Goal: Transaction & Acquisition: Book appointment/travel/reservation

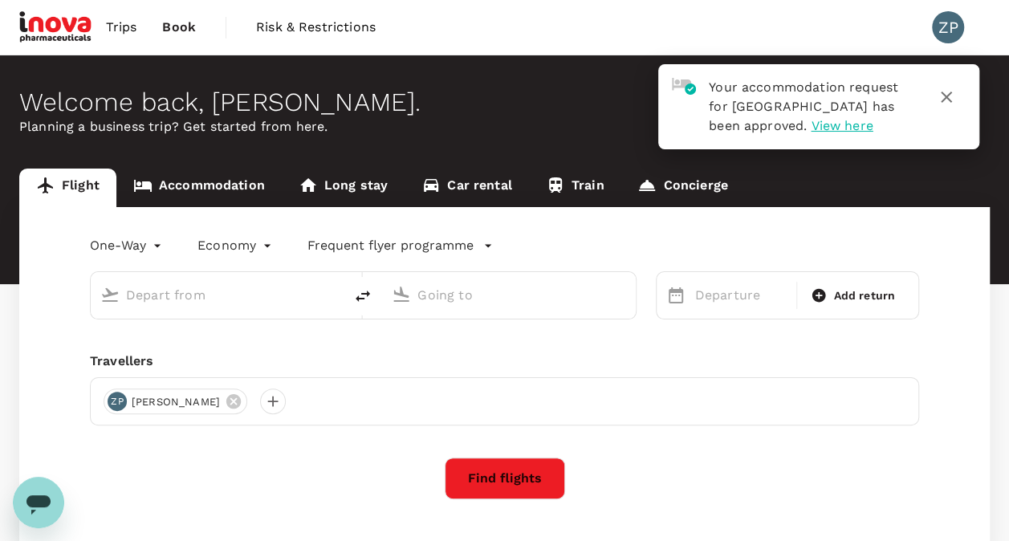
type input "roundtrip"
type input "Singapore Changi (SIN)"
type input "Kuala Lumpur Intl ([GEOGRAPHIC_DATA])"
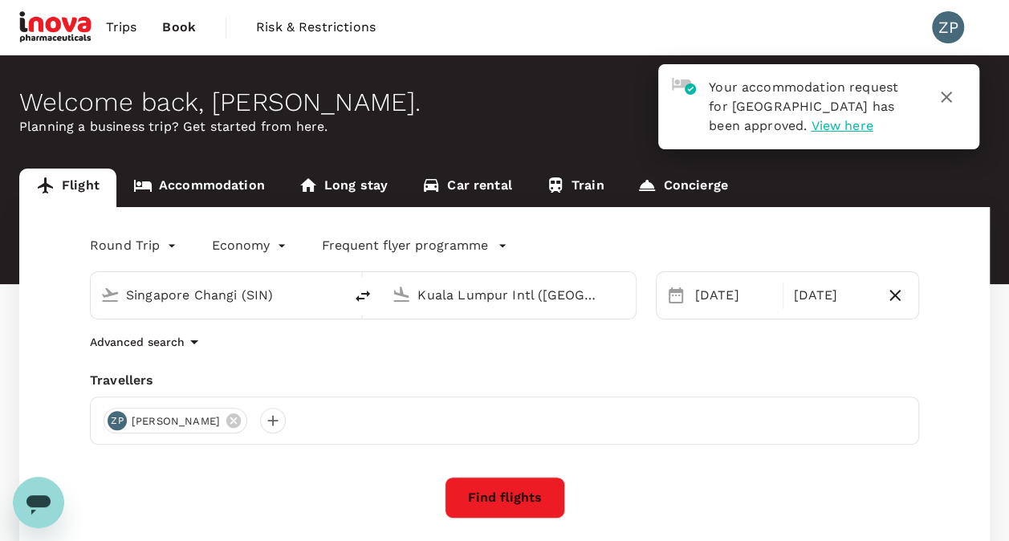
click at [948, 96] on icon "button" at bounding box center [946, 97] width 11 height 11
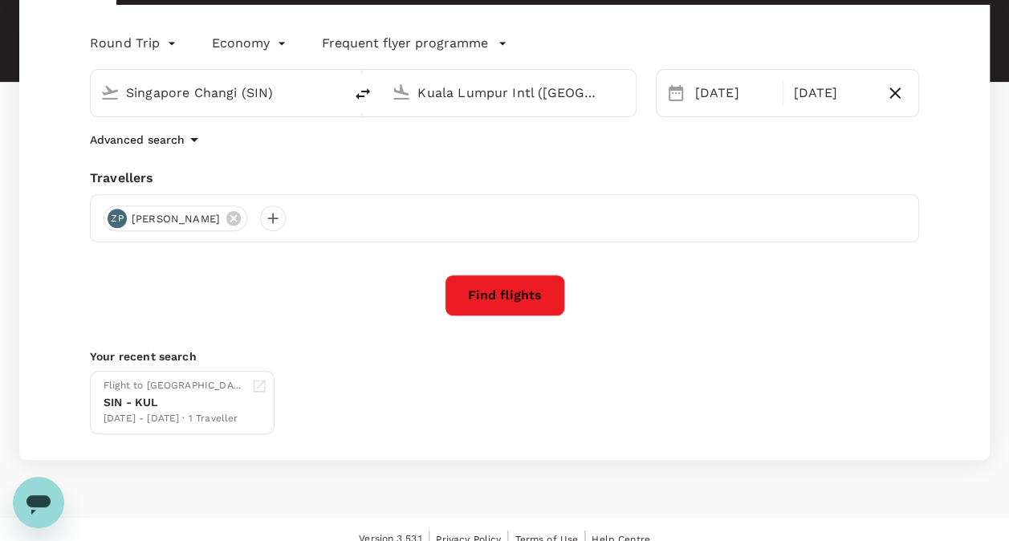
scroll to position [220, 0]
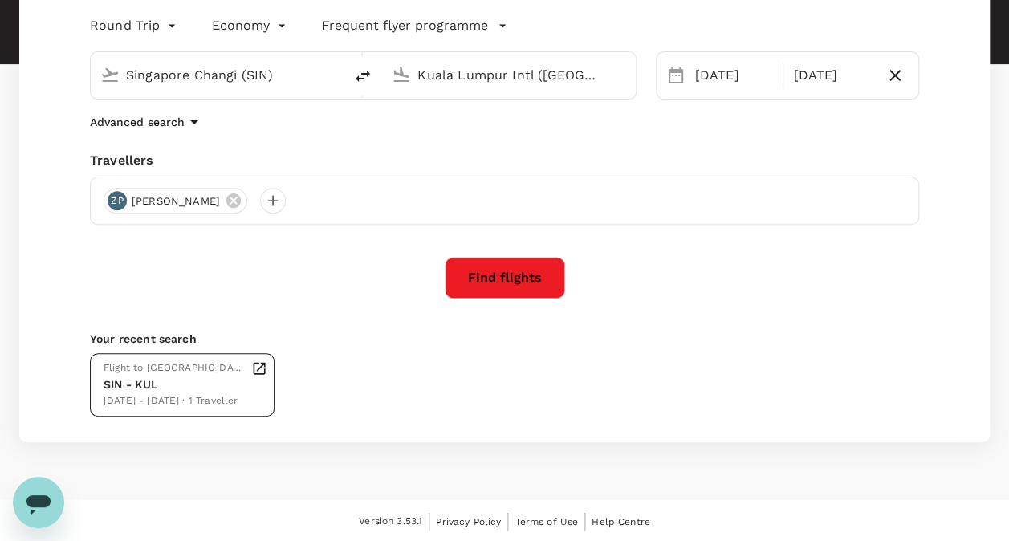
click at [215, 388] on div "SIN - KUL" at bounding box center [174, 384] width 141 height 17
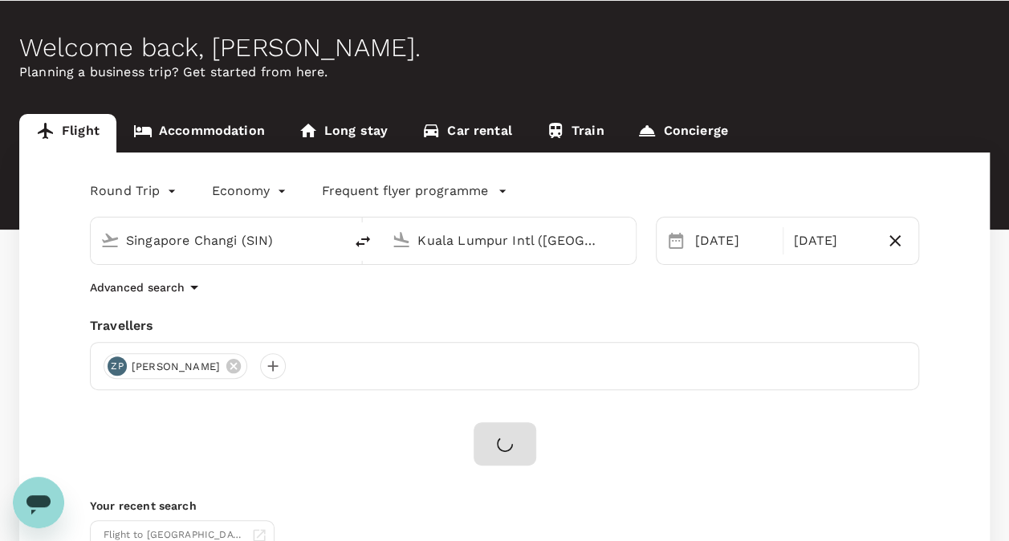
scroll to position [0, 0]
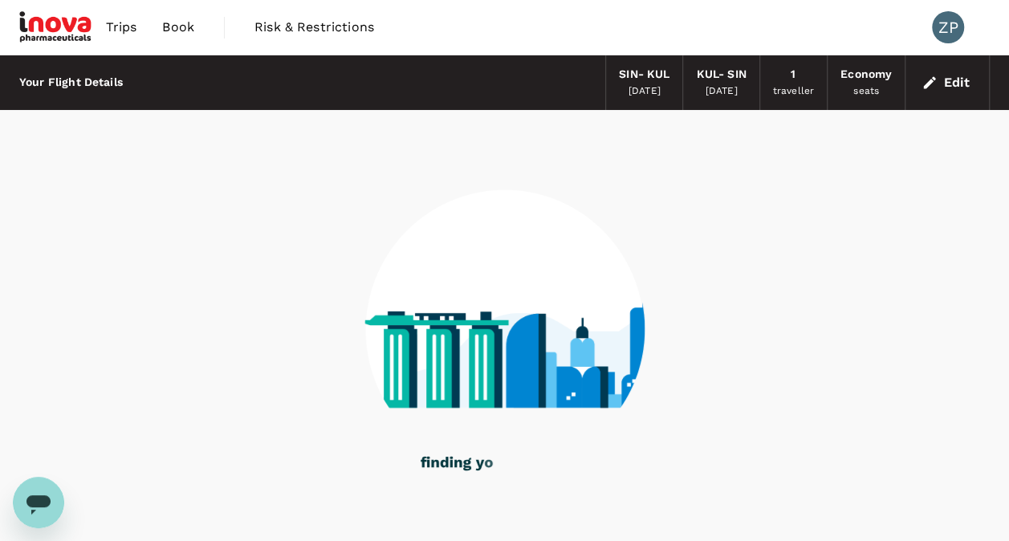
click at [186, 24] on span "Book" at bounding box center [178, 27] width 32 height 19
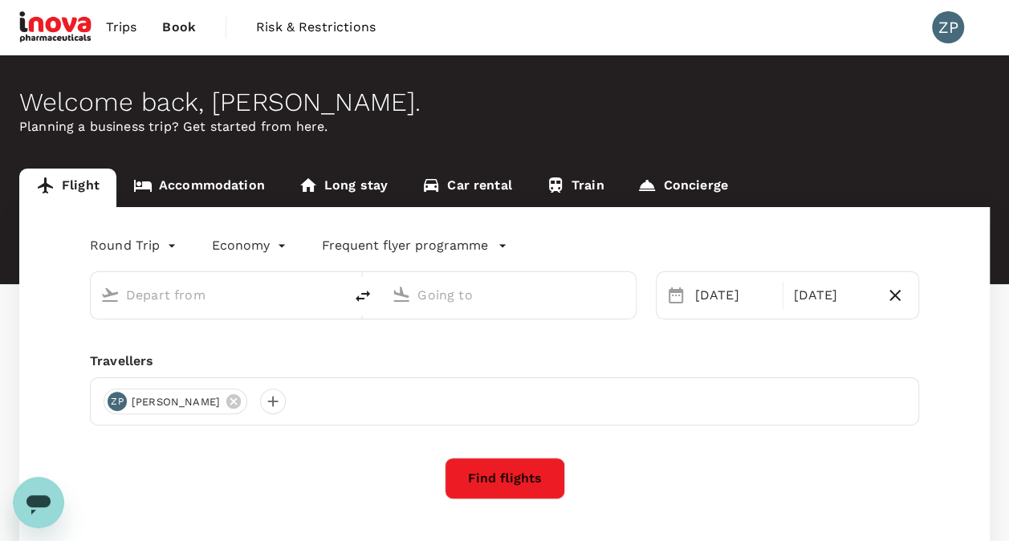
type input "Singapore Changi (SIN)"
type input "Kuala Lumpur Intl ([GEOGRAPHIC_DATA])"
type input "Singapore Changi (SIN)"
type input "Kuala Lumpur Intl ([GEOGRAPHIC_DATA])"
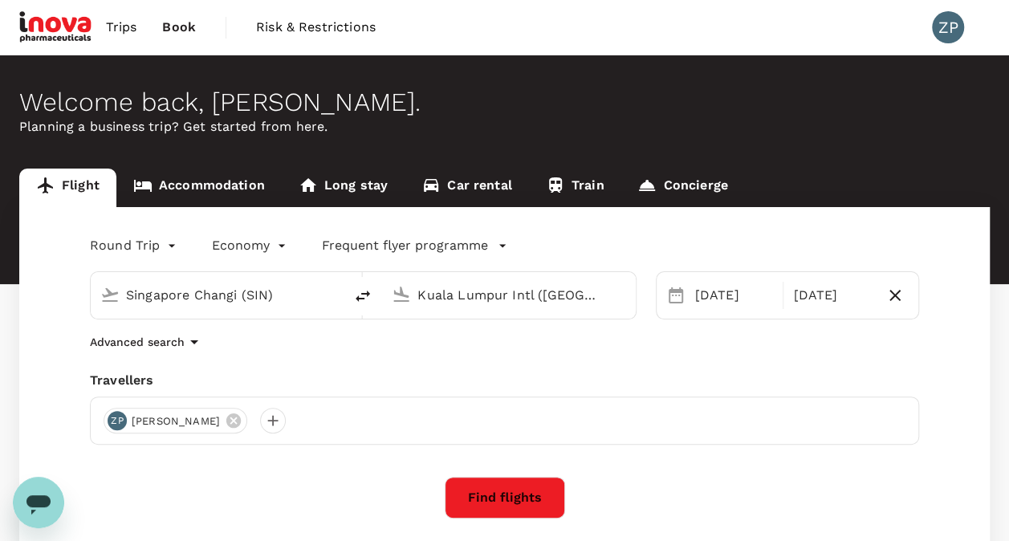
click at [222, 185] on link "Accommodation" at bounding box center [198, 188] width 165 height 39
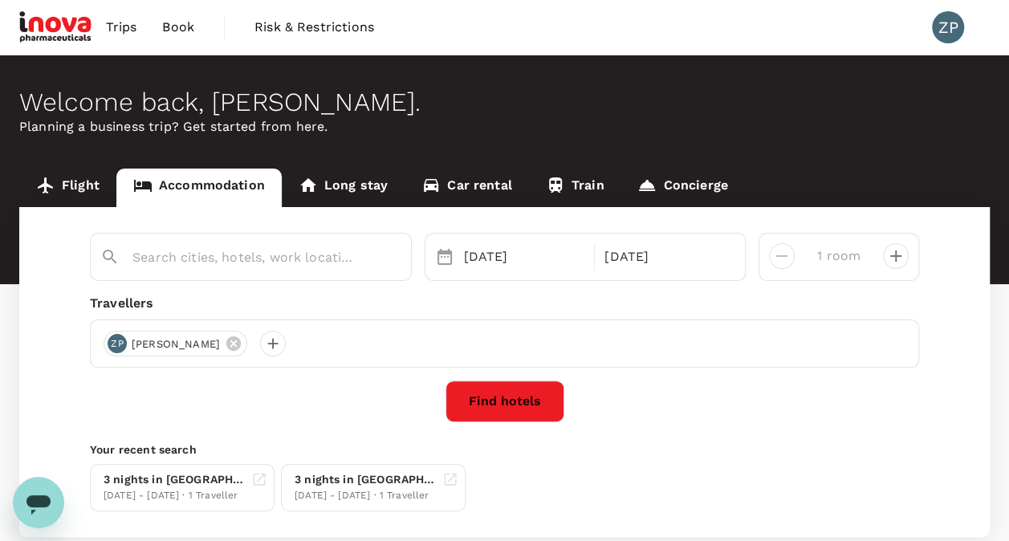
type input "Sunway Lagoon Hotel"
click at [105, 26] on link "Trips" at bounding box center [121, 27] width 57 height 55
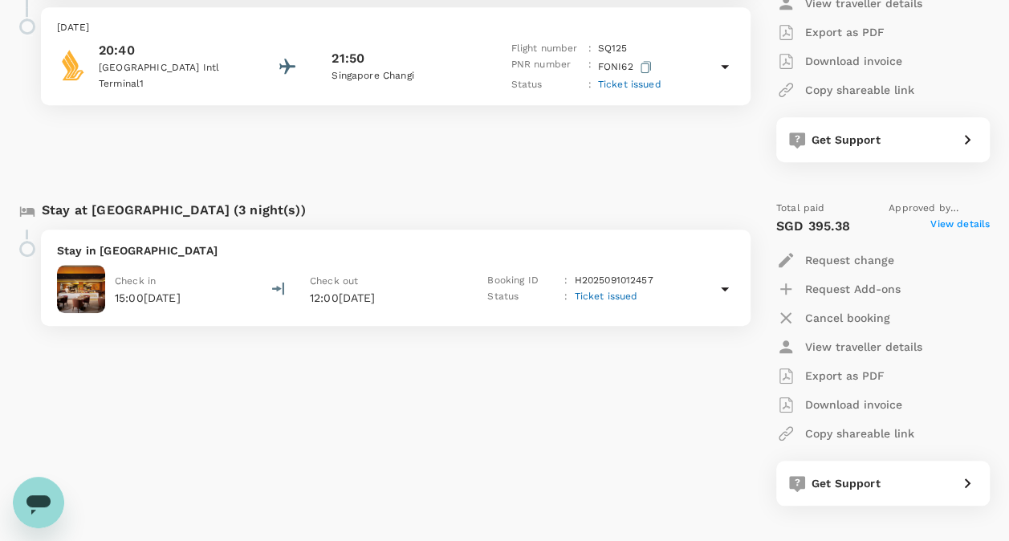
scroll to position [443, 0]
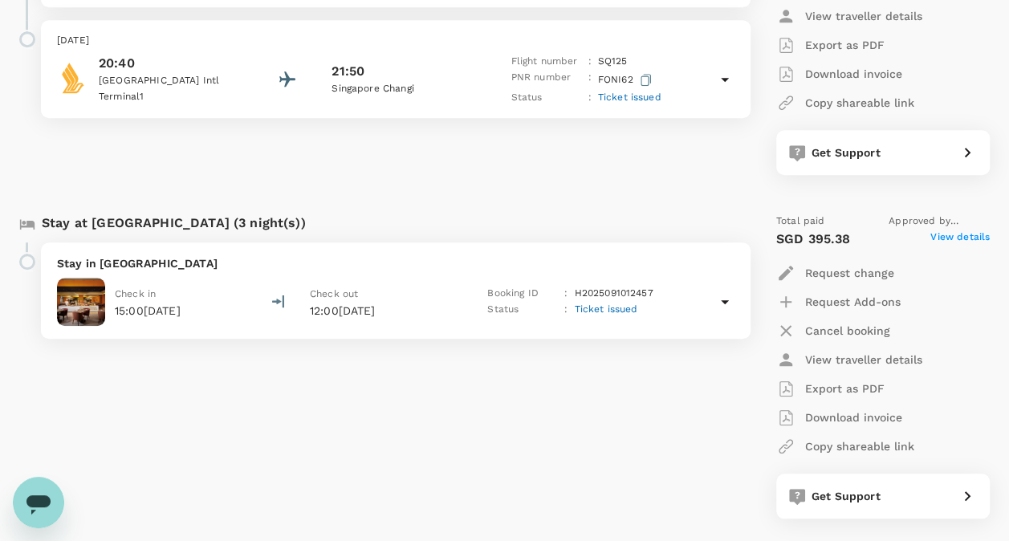
click at [623, 310] on span "Ticket issued" at bounding box center [605, 308] width 63 height 11
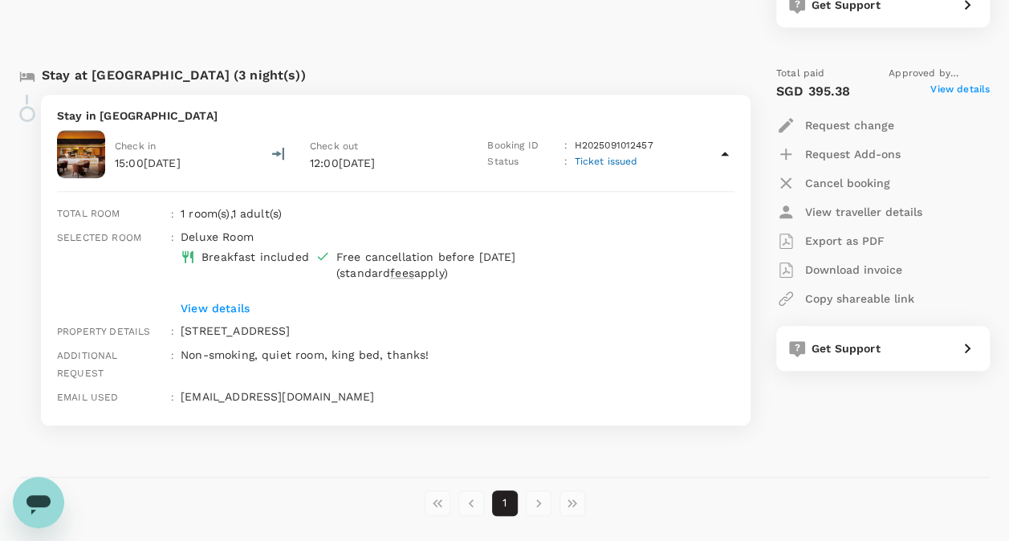
scroll to position [604, 0]
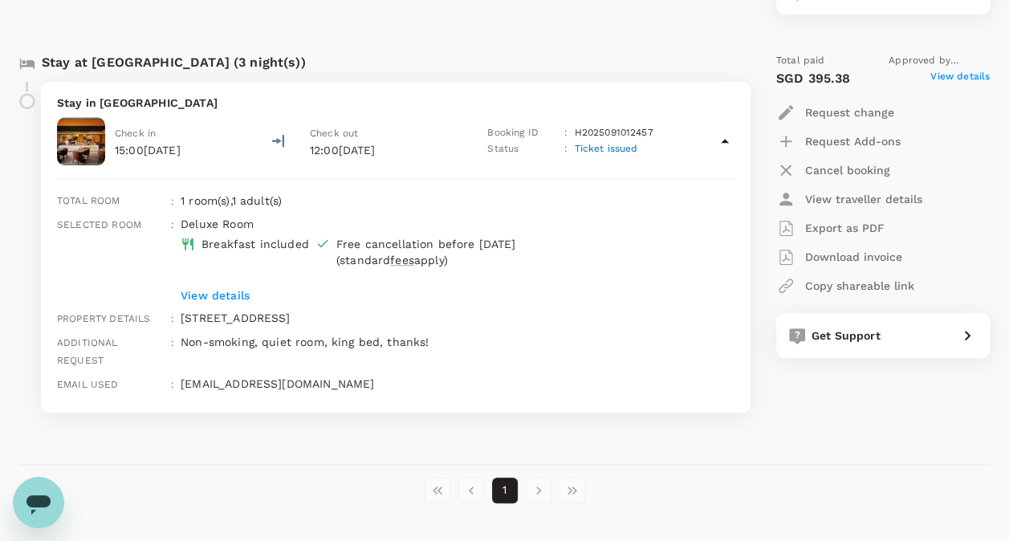
click at [239, 291] on p "View details" at bounding box center [434, 295] width 506 height 16
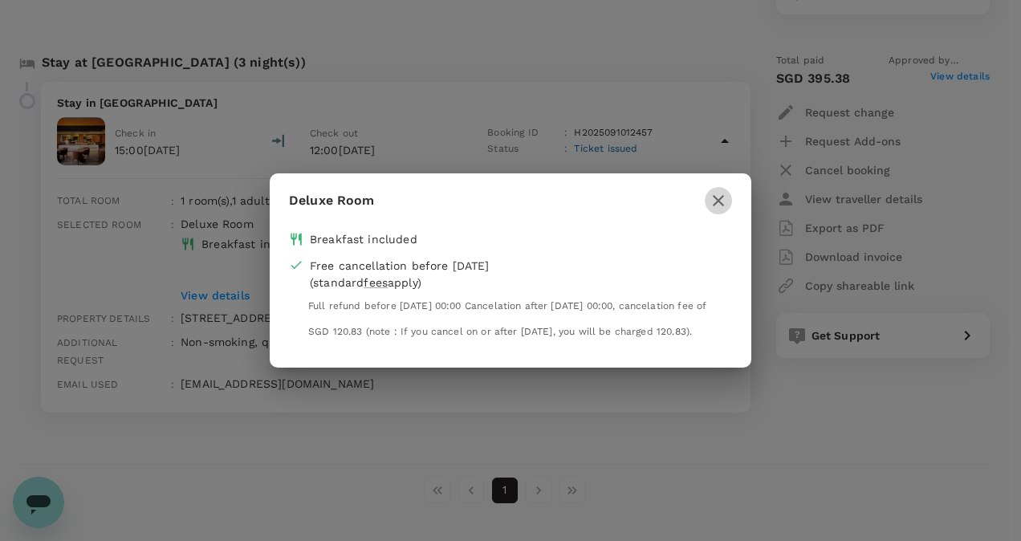
click at [714, 191] on icon "button" at bounding box center [718, 200] width 19 height 19
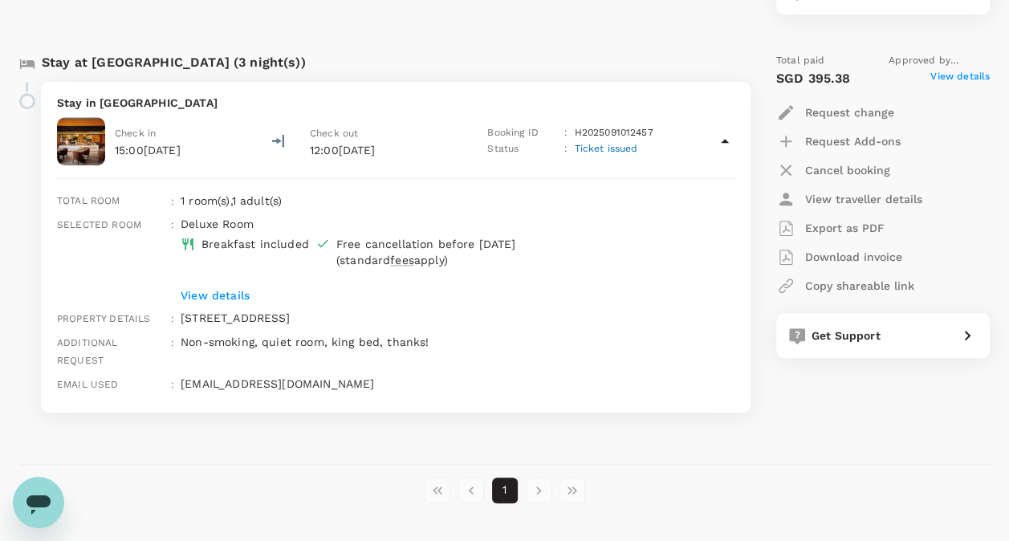
click at [623, 146] on span "Ticket issued" at bounding box center [605, 148] width 63 height 11
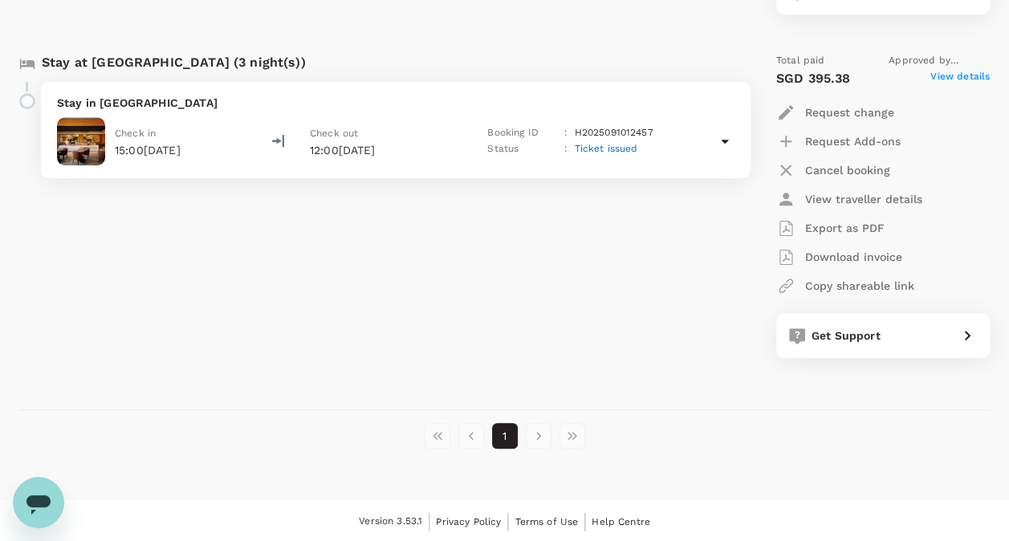
click at [623, 146] on span "Ticket issued" at bounding box center [605, 148] width 63 height 11
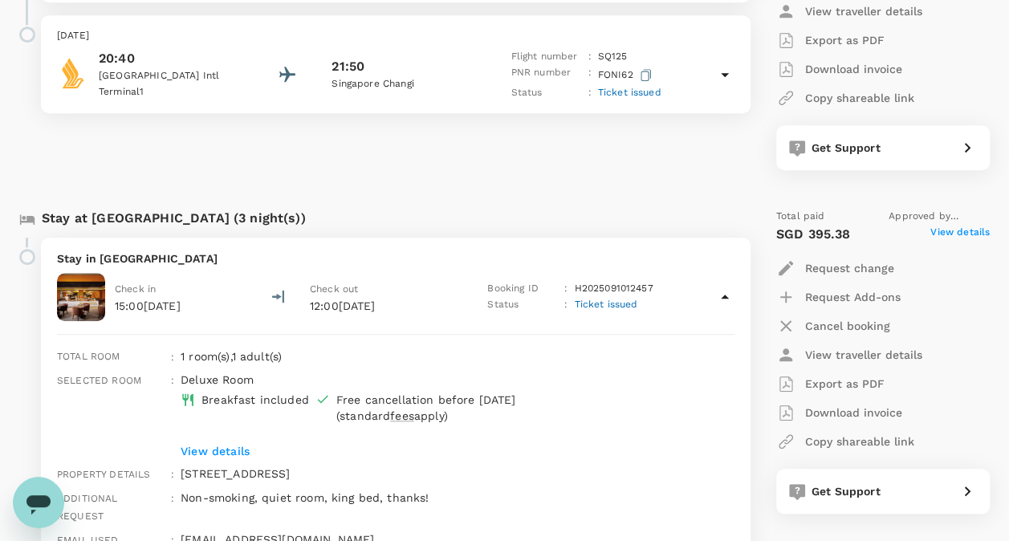
scroll to position [443, 0]
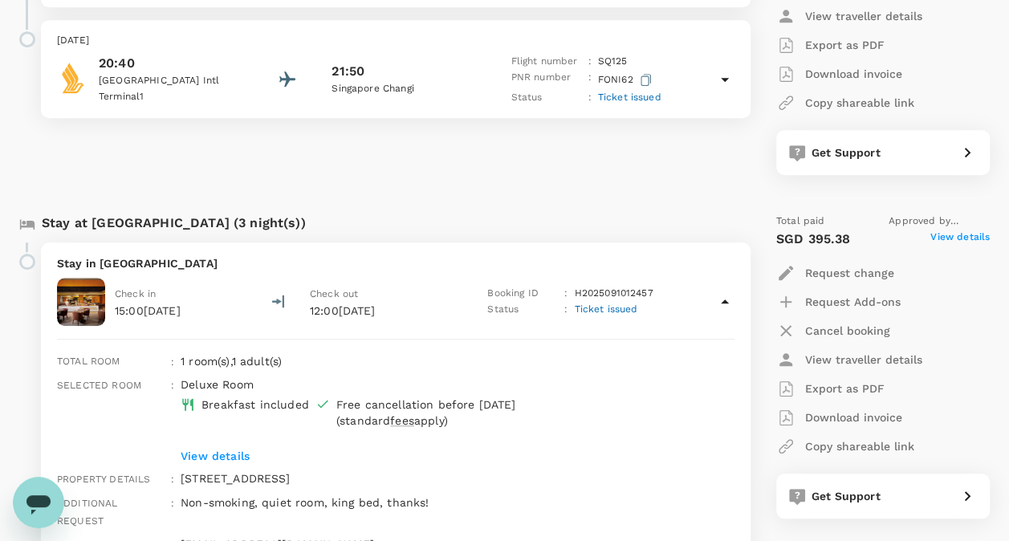
click at [960, 239] on span "View details" at bounding box center [959, 239] width 59 height 19
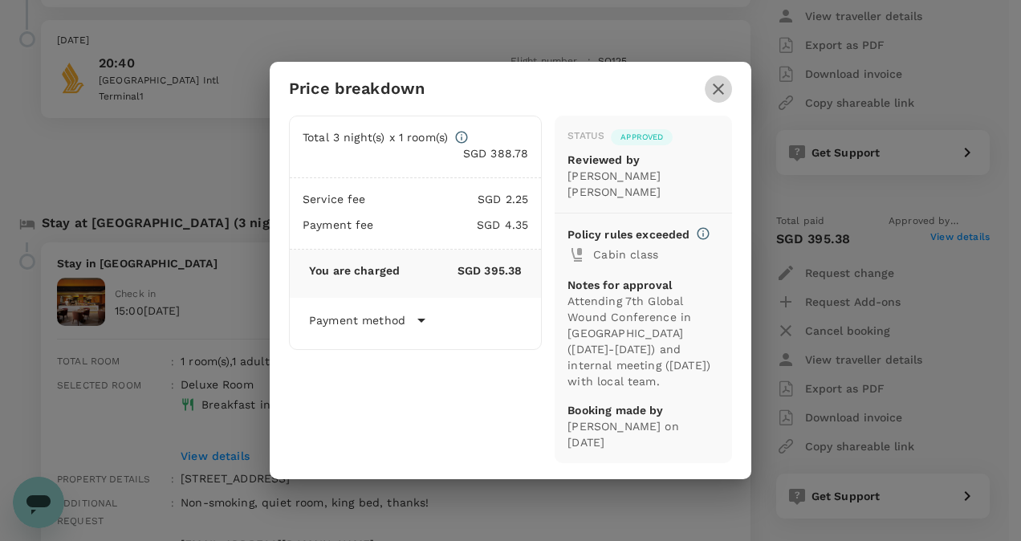
click at [723, 99] on icon "button" at bounding box center [718, 88] width 19 height 19
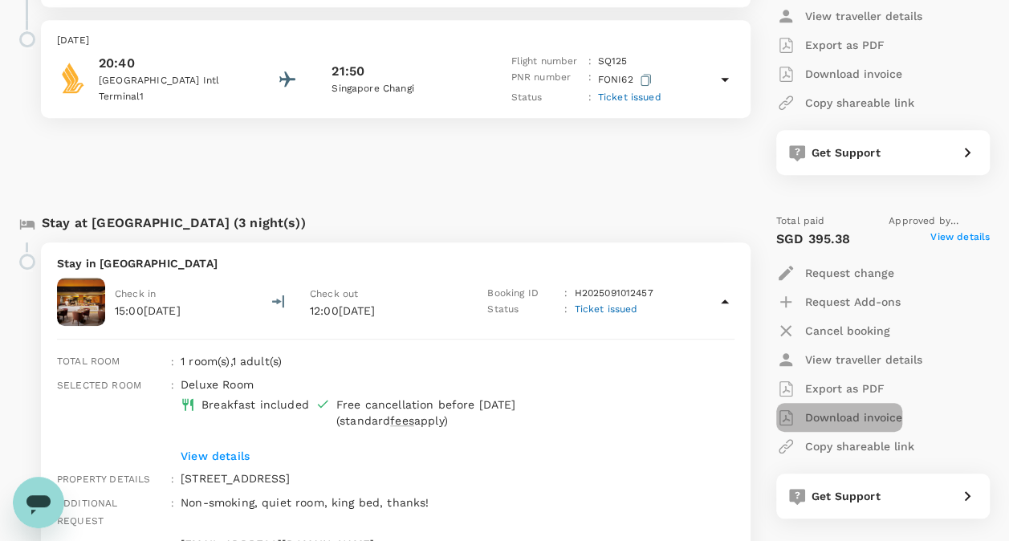
click at [861, 415] on p "Download invoice" at bounding box center [853, 417] width 97 height 16
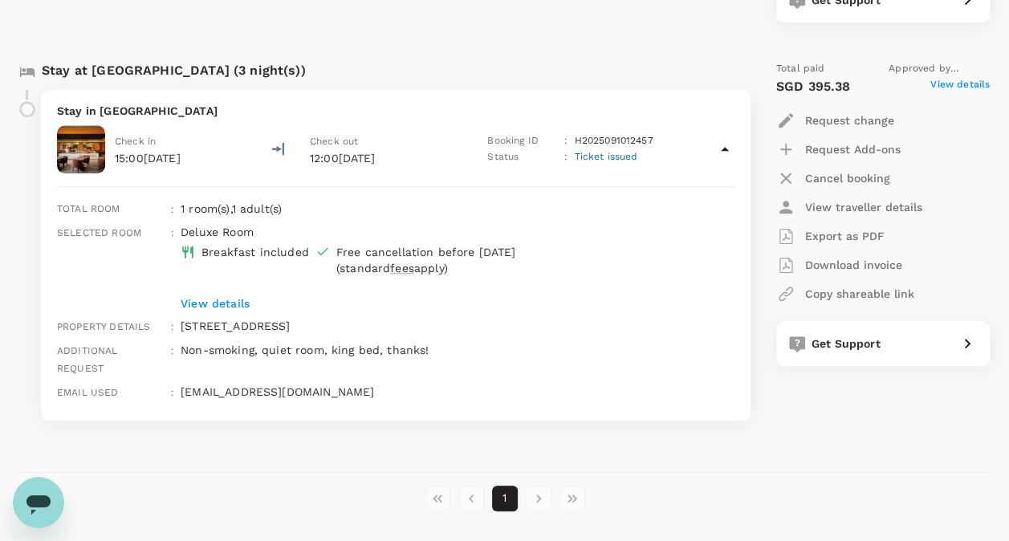
scroll to position [412, 0]
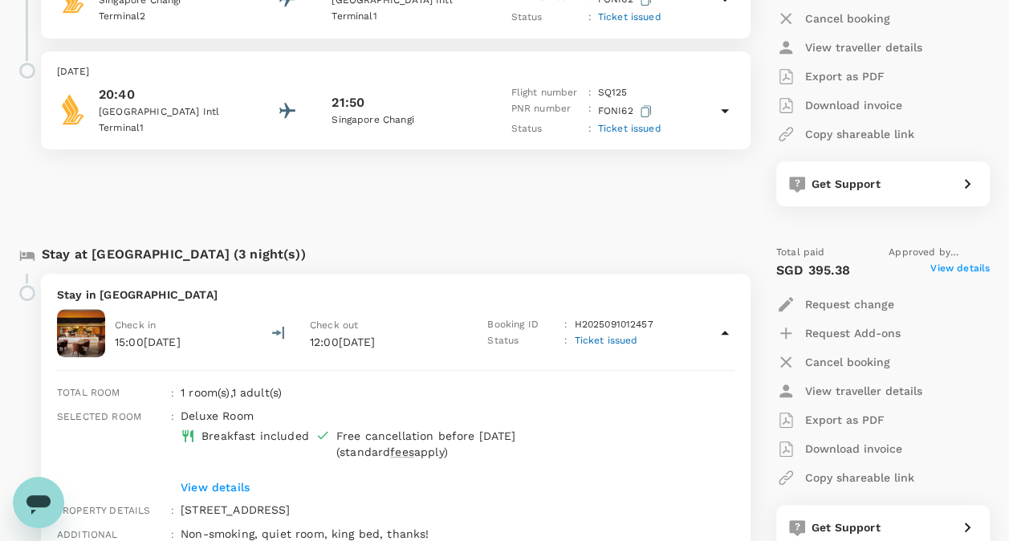
click at [599, 336] on span "Ticket issued" at bounding box center [605, 340] width 63 height 11
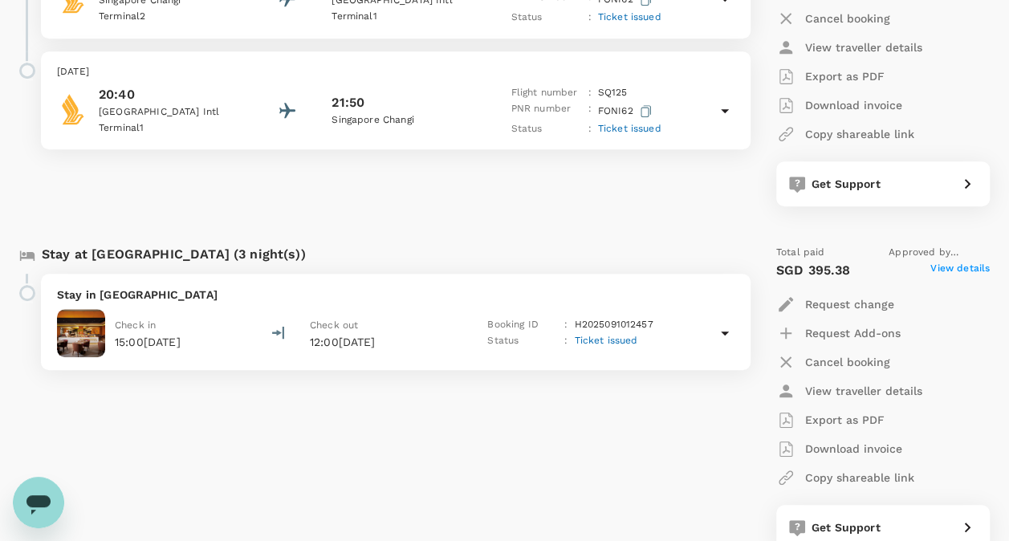
click at [611, 338] on span "Ticket issued" at bounding box center [605, 340] width 63 height 11
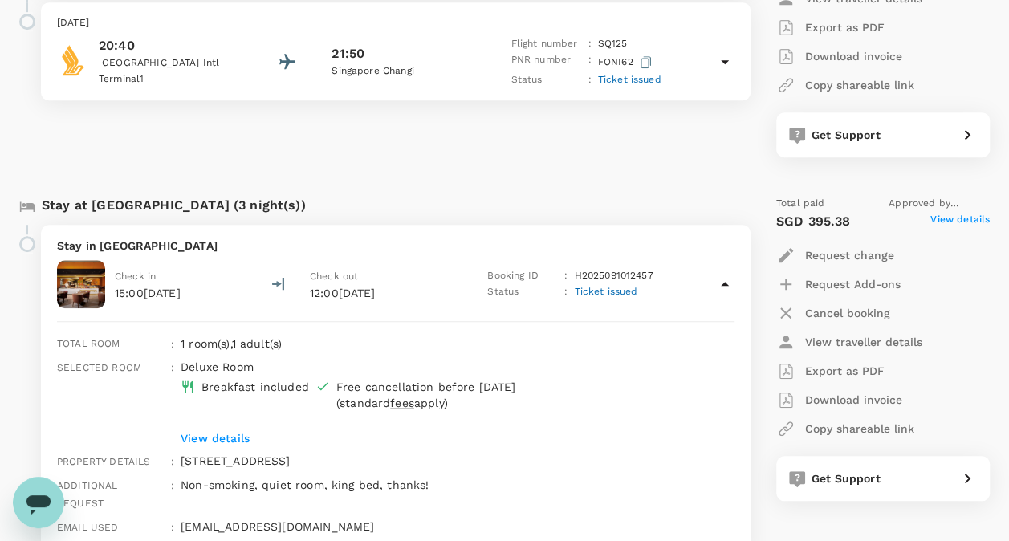
scroll to position [482, 0]
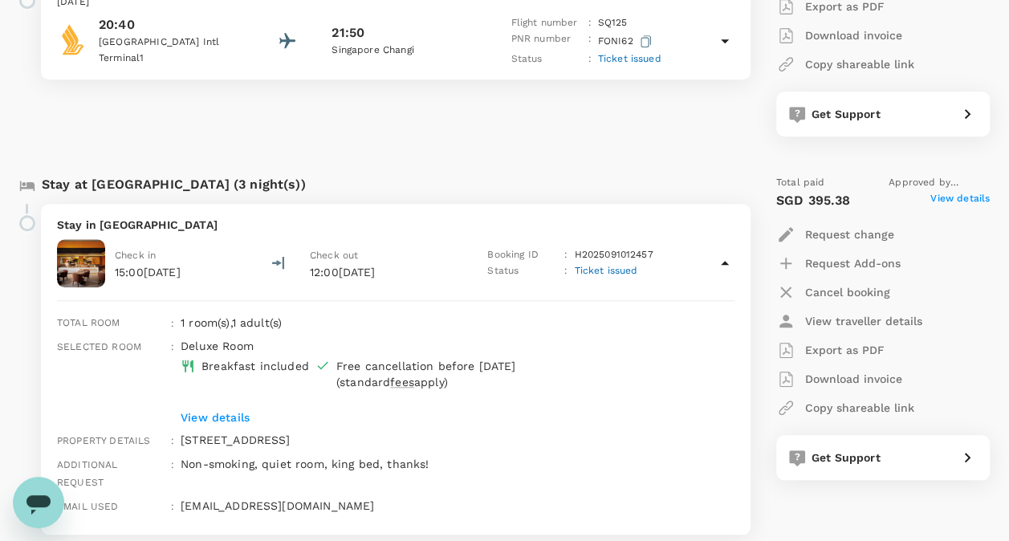
click at [868, 350] on p "Export as PDF" at bounding box center [844, 350] width 79 height 16
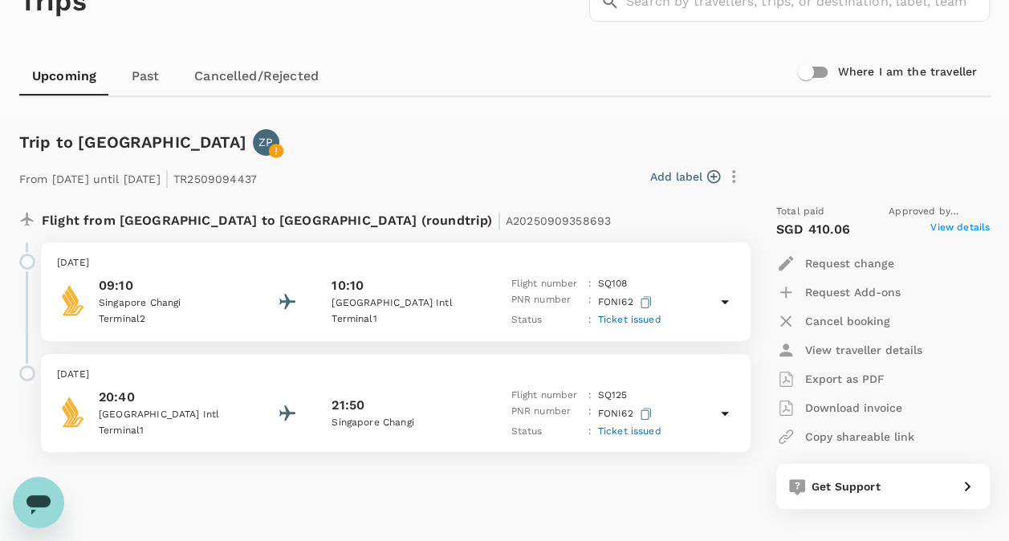
scroll to position [0, 0]
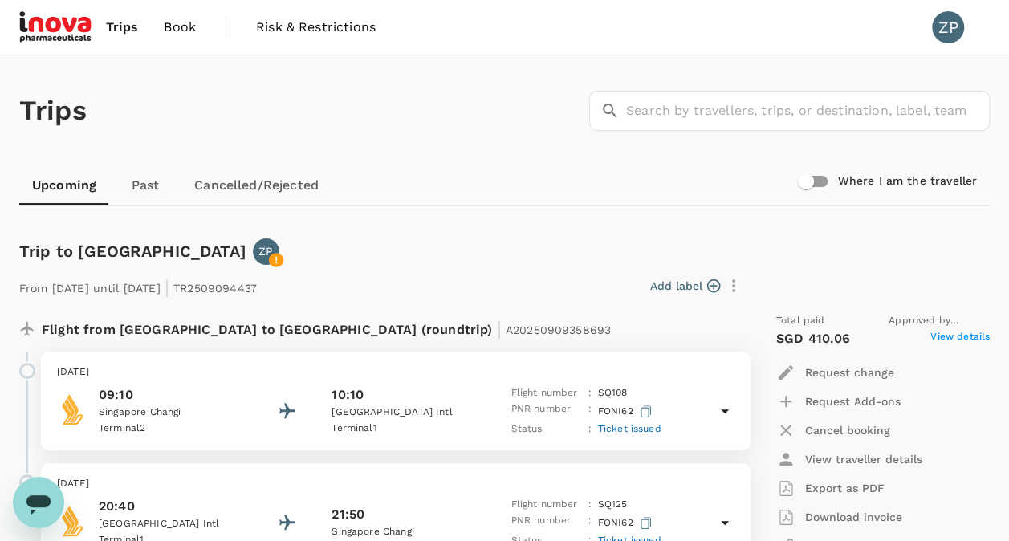
click at [173, 20] on span "Book" at bounding box center [180, 27] width 32 height 19
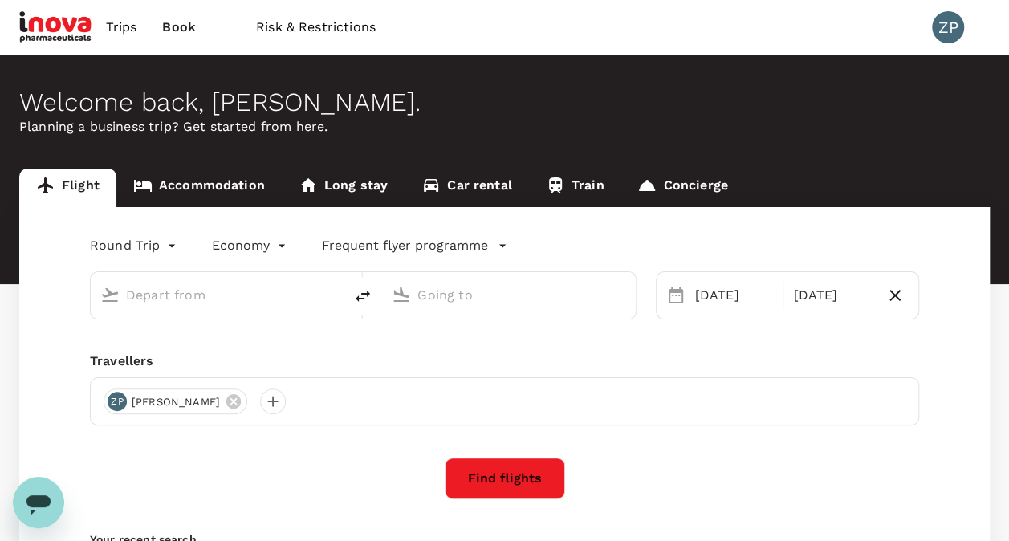
type input "Singapore Changi (SIN)"
type input "Kuala Lumpur Intl ([GEOGRAPHIC_DATA])"
type input "Singapore Changi (SIN)"
type input "Kuala Lumpur Intl ([GEOGRAPHIC_DATA])"
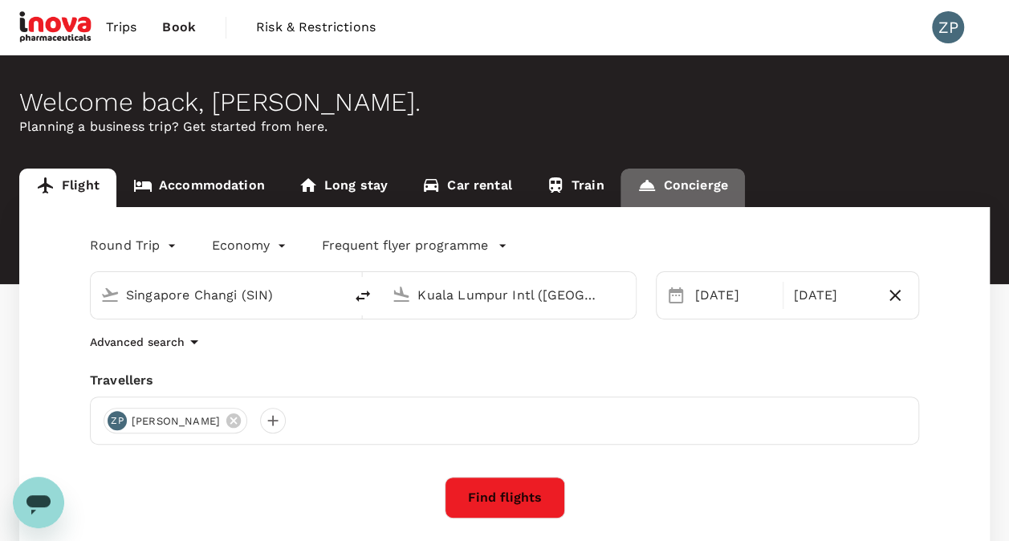
click at [713, 189] on link "Concierge" at bounding box center [682, 188] width 124 height 39
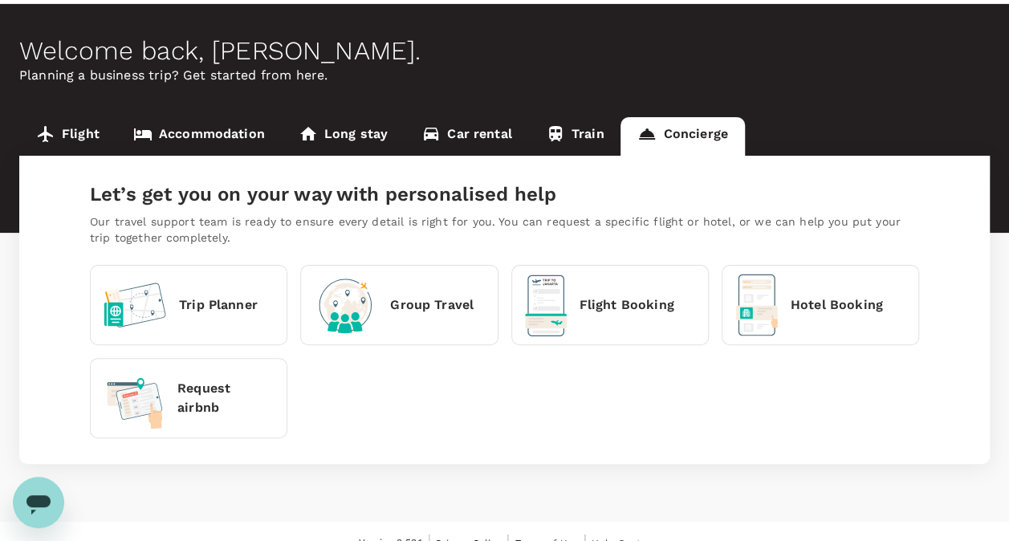
scroll to position [74, 0]
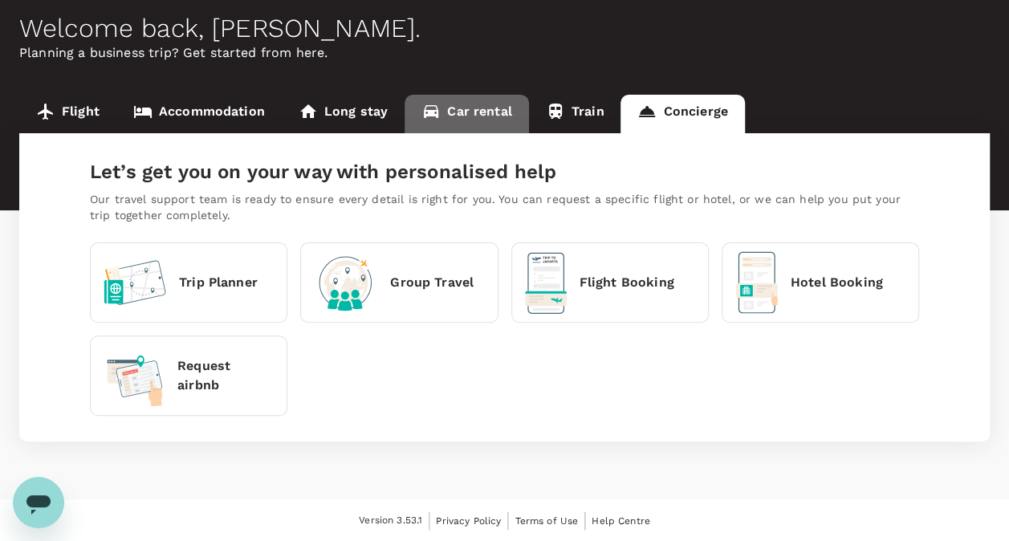
click at [473, 112] on link "Car rental" at bounding box center [467, 114] width 124 height 39
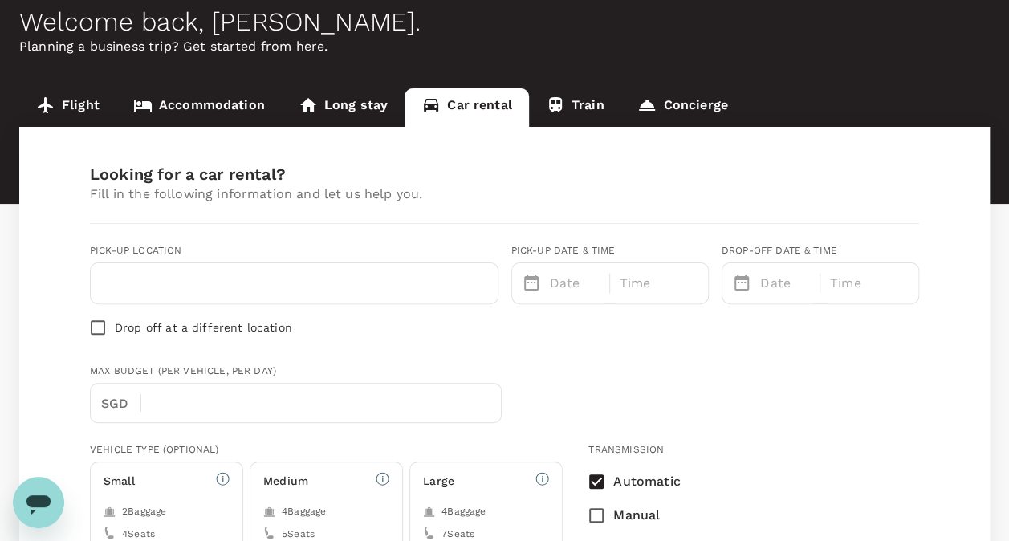
type input "Z.Phua@inovapharma.com"
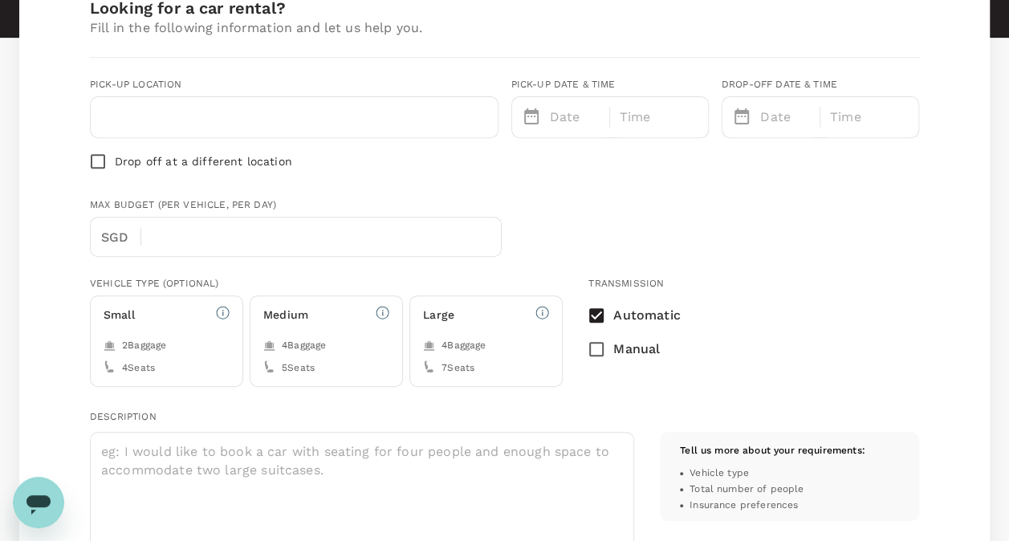
type input "27"
type input "123456789"
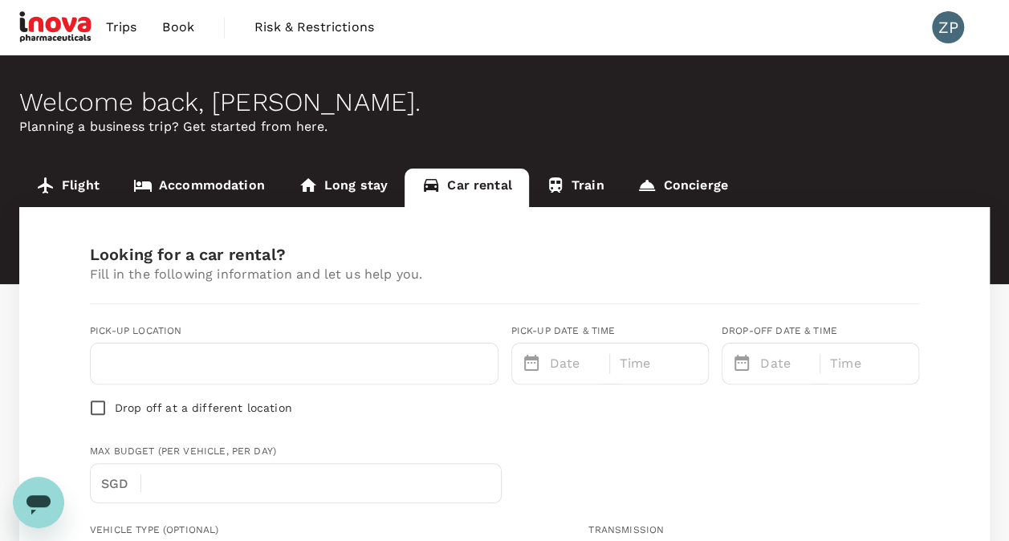
click at [181, 31] on span "Book" at bounding box center [178, 27] width 32 height 19
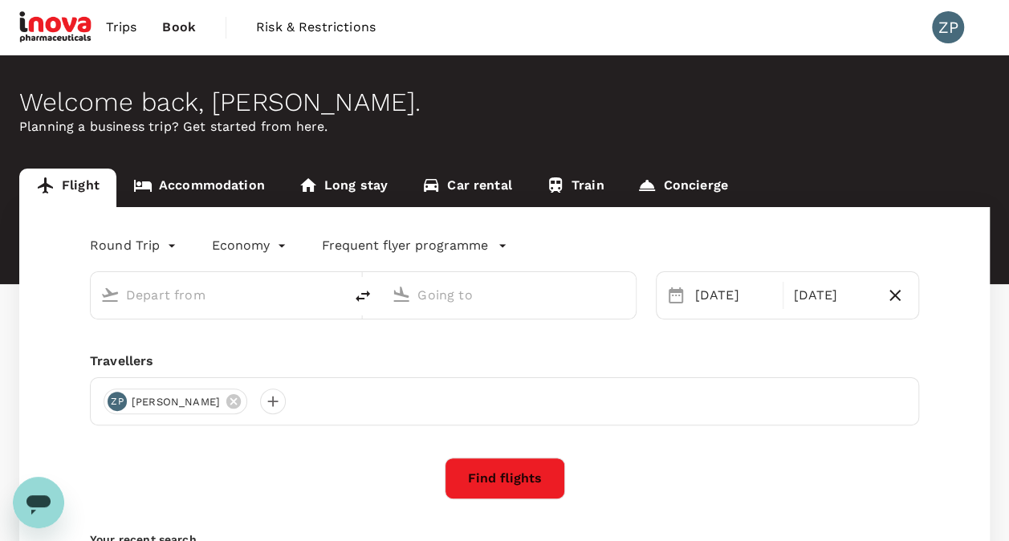
type input "Singapore Changi (SIN)"
type input "Kuala Lumpur Intl ([GEOGRAPHIC_DATA])"
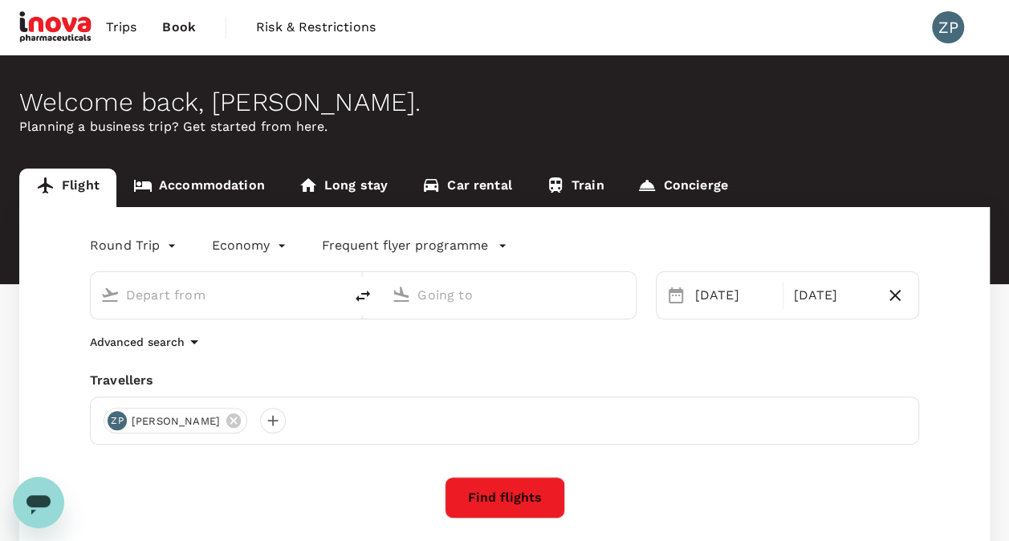
type input "Singapore Changi (SIN)"
type input "Kuala Lumpur Intl ([GEOGRAPHIC_DATA])"
click at [124, 24] on span "Trips" at bounding box center [121, 27] width 31 height 19
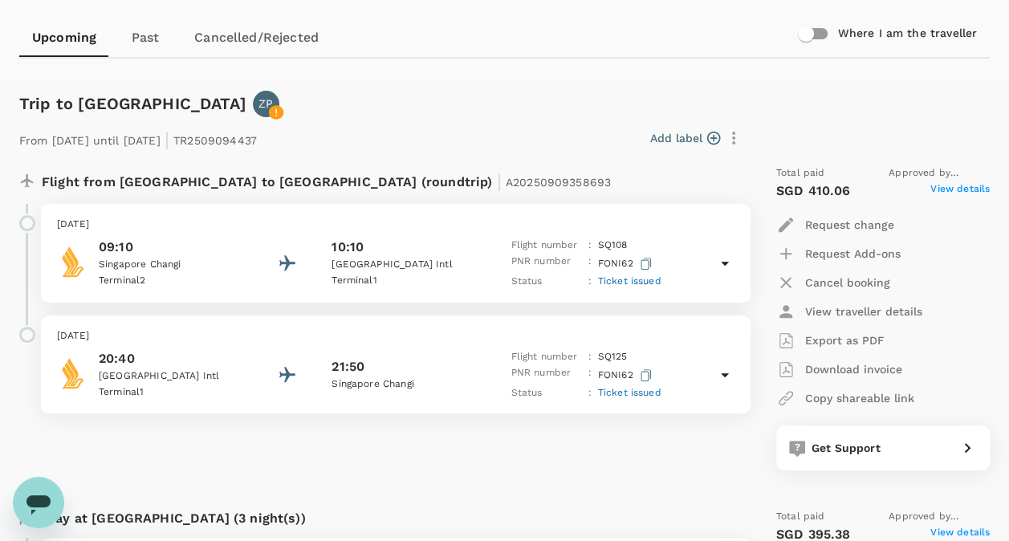
scroll to position [161, 0]
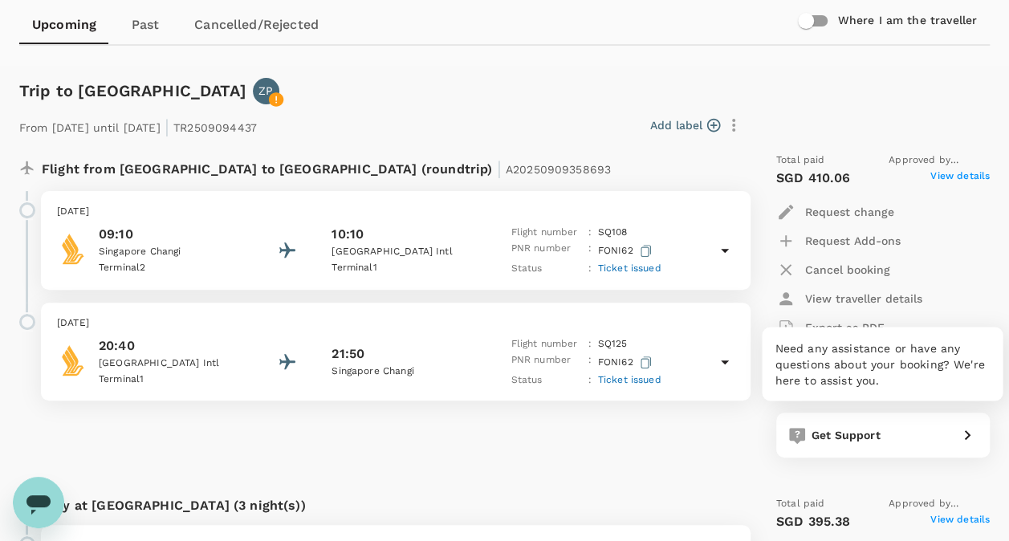
click at [920, 438] on div "Get Support" at bounding box center [878, 432] width 146 height 22
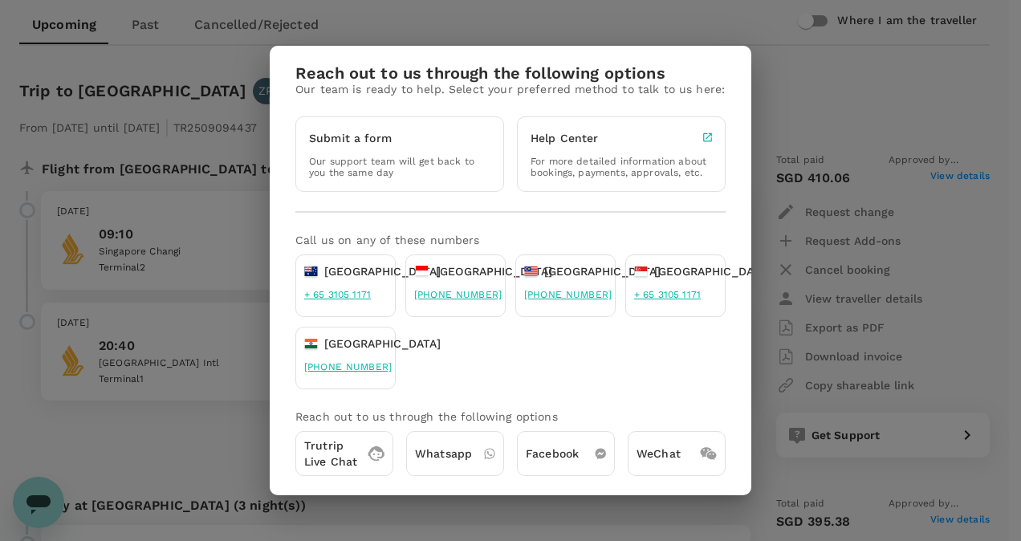
click at [806, 87] on div "Reach out to us through the following options Our team is ready to help. Select…" at bounding box center [510, 270] width 1021 height 541
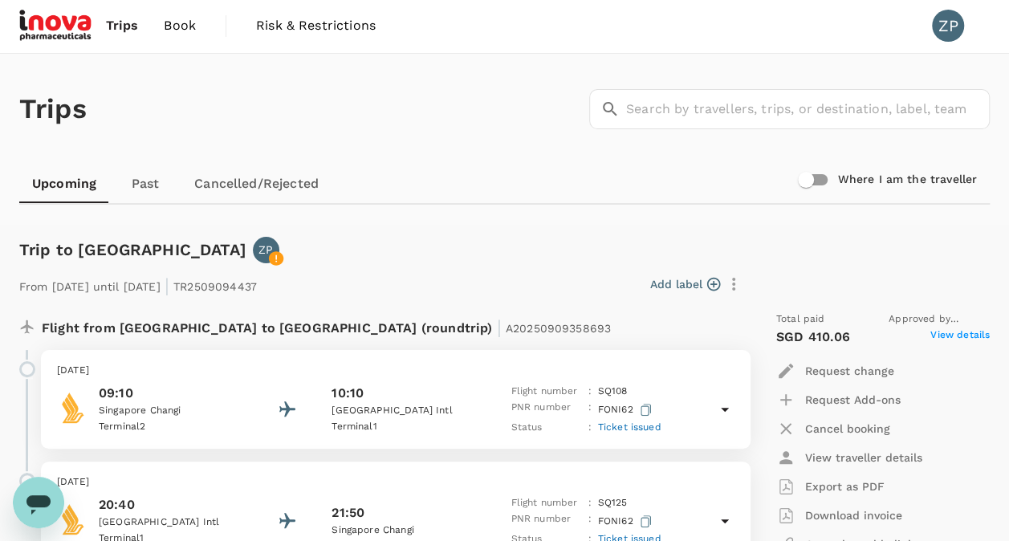
scroll to position [0, 0]
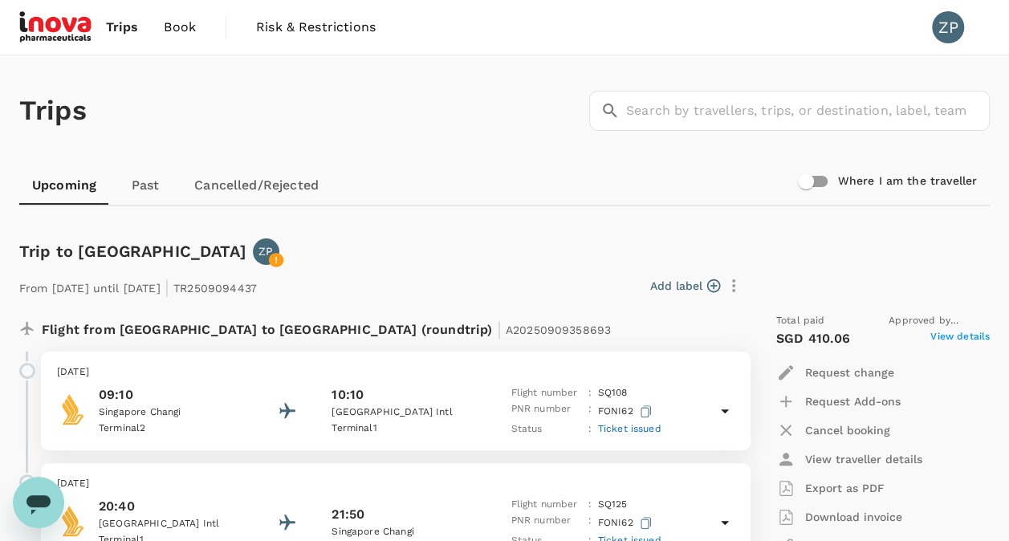
click at [269, 259] on icon at bounding box center [276, 260] width 14 height 14
click at [258, 250] on p "ZP" at bounding box center [265, 251] width 14 height 16
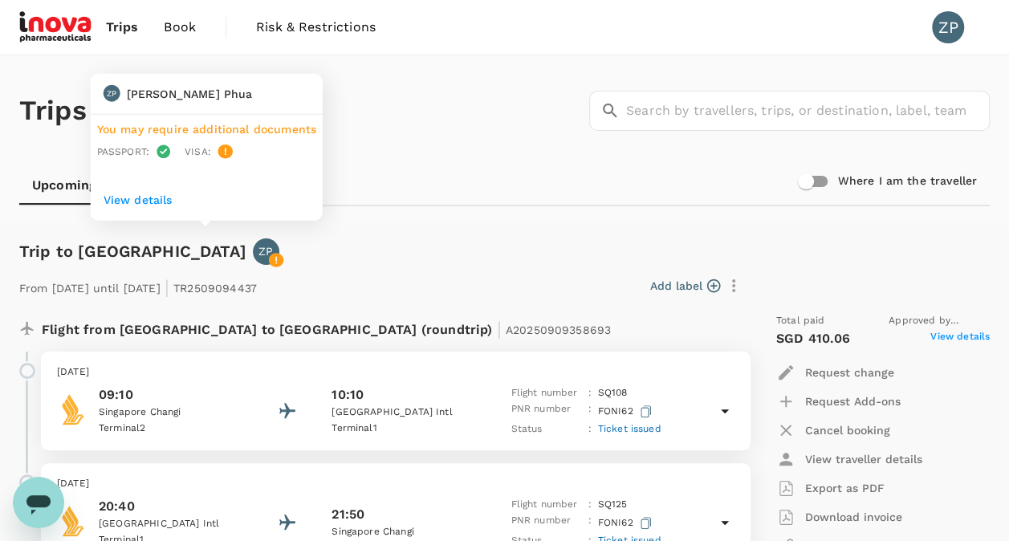
click at [156, 199] on p "View details" at bounding box center [207, 200] width 206 height 16
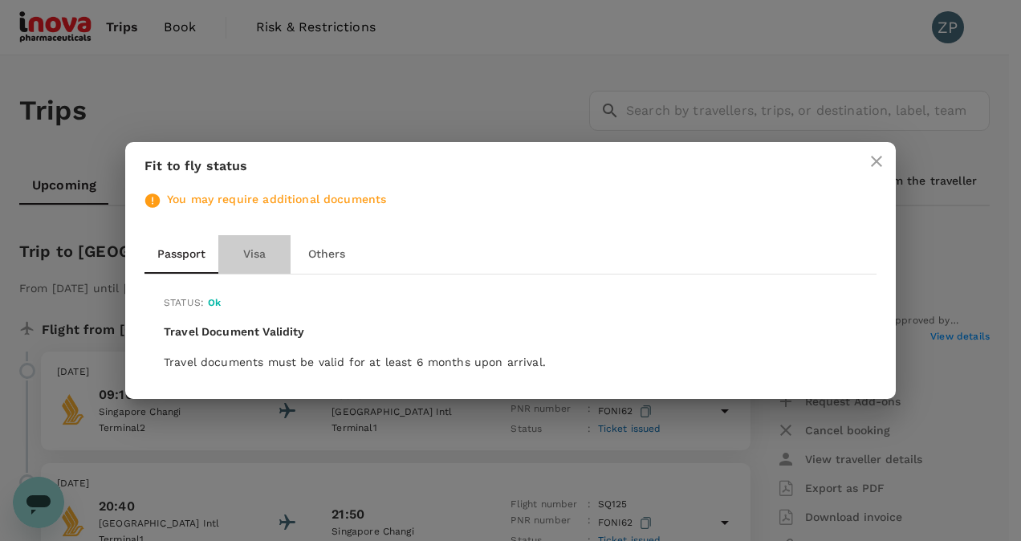
click at [262, 248] on button "Visa" at bounding box center [254, 254] width 72 height 39
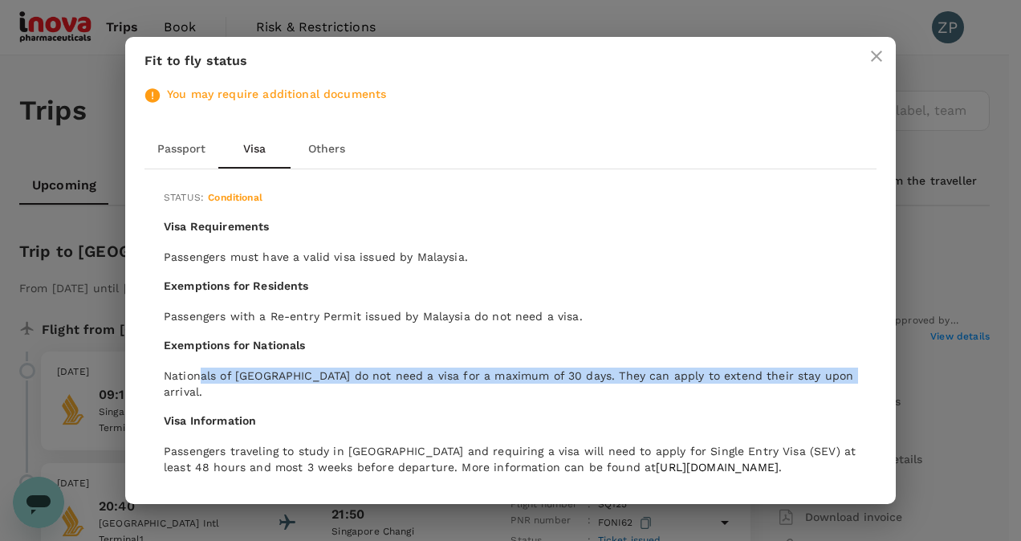
drag, startPoint x: 201, startPoint y: 377, endPoint x: 856, endPoint y: 368, distance: 655.0
click at [856, 368] on p "Nationals of Singapore do not need a visa for a maximum of 30 days. They can ap…" at bounding box center [510, 384] width 693 height 32
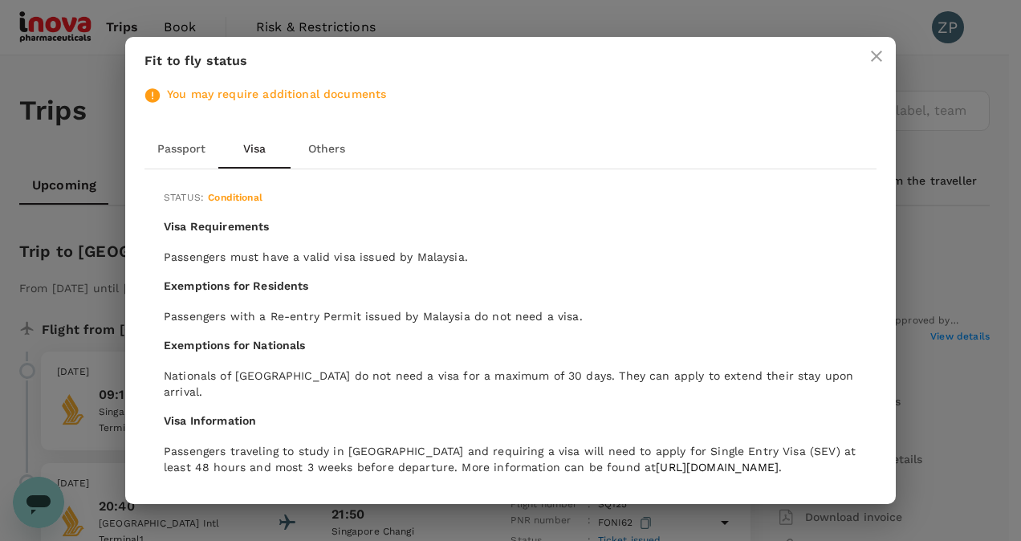
drag, startPoint x: 856, startPoint y: 368, endPoint x: 803, endPoint y: 409, distance: 67.4
click at [803, 413] on h6 "Visa Information" at bounding box center [510, 422] width 693 height 18
click at [321, 155] on button "Others" at bounding box center [327, 149] width 72 height 39
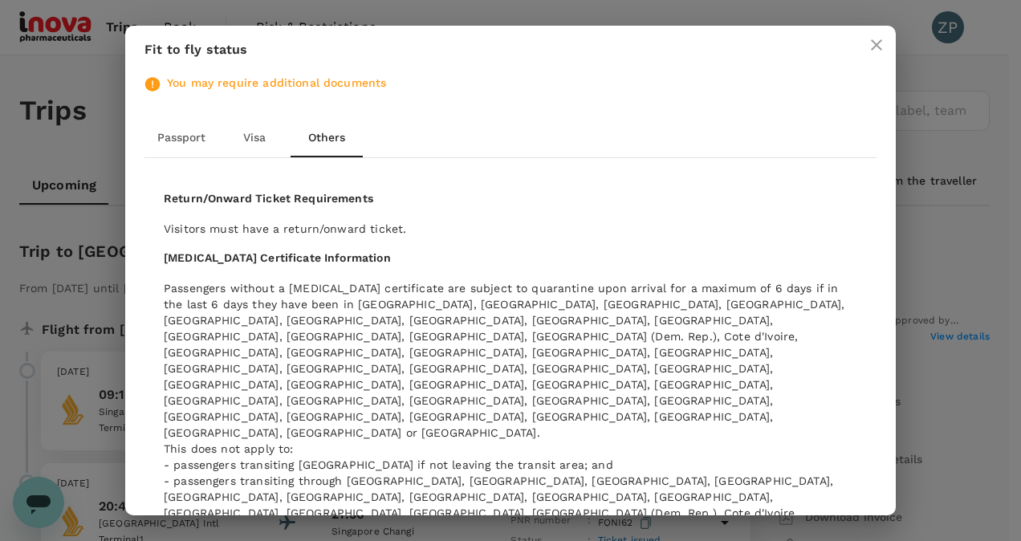
click at [878, 47] on icon "close" at bounding box center [876, 44] width 11 height 11
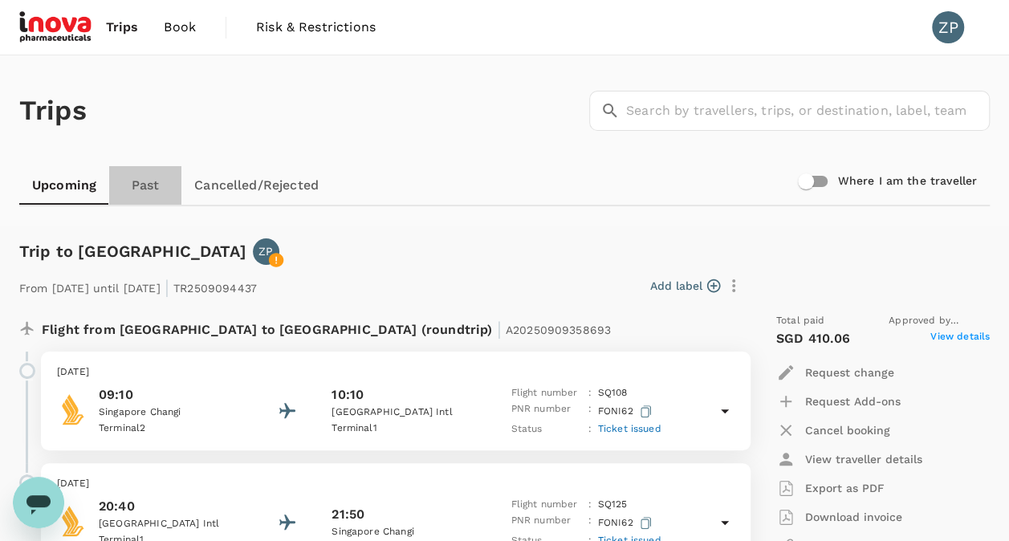
click at [153, 183] on link "Past" at bounding box center [145, 185] width 72 height 39
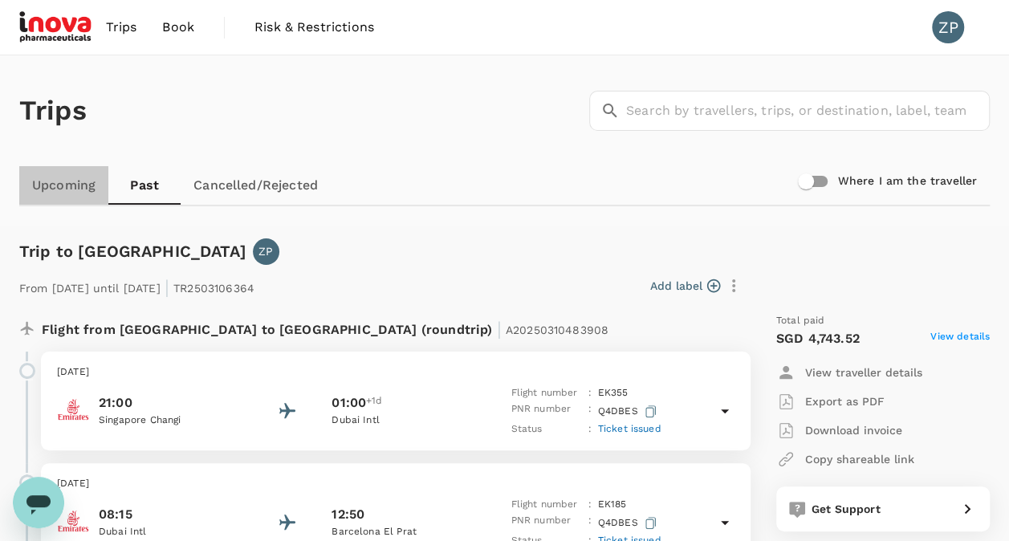
click at [42, 189] on link "Upcoming" at bounding box center [63, 185] width 89 height 39
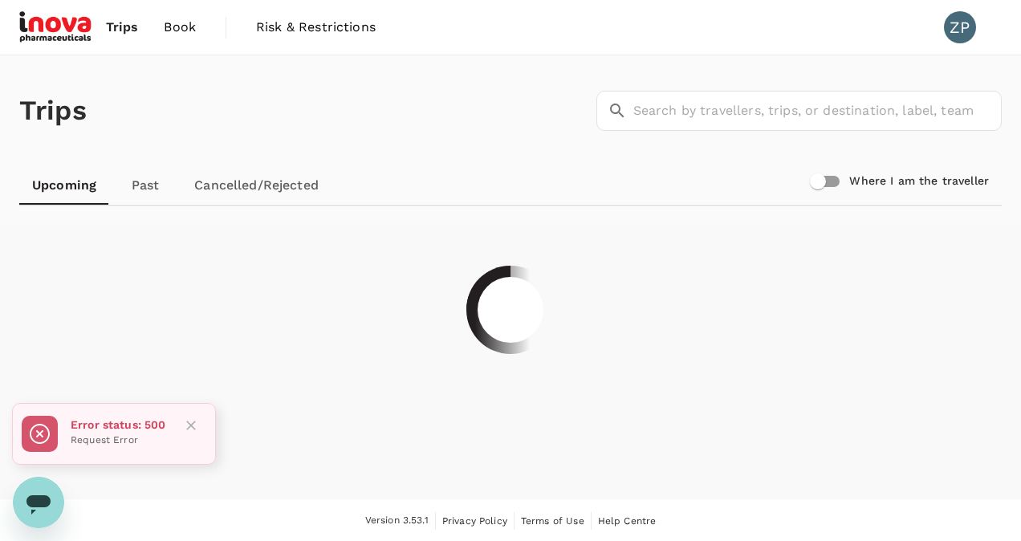
click at [191, 425] on icon "Close" at bounding box center [191, 426] width 10 height 10
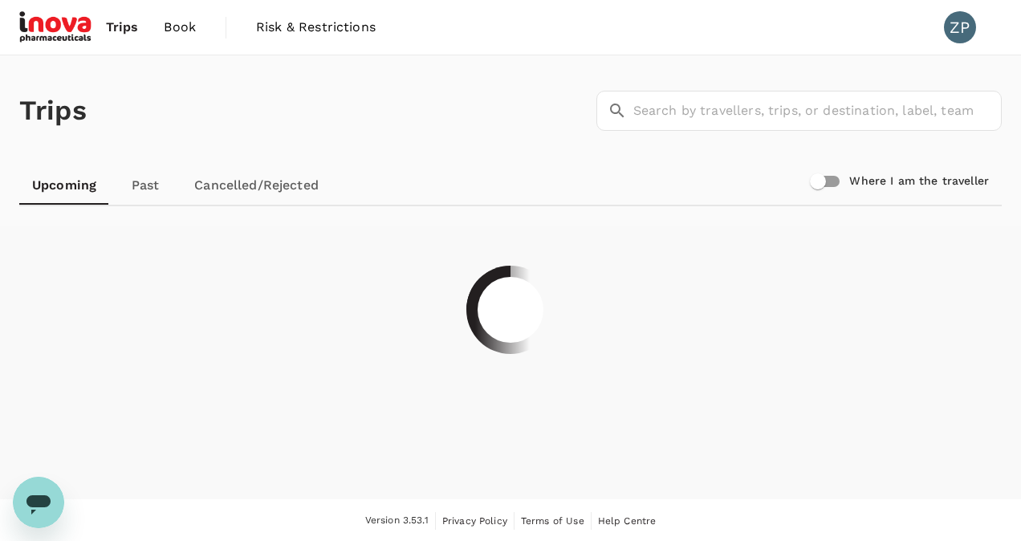
click at [177, 30] on span "Book" at bounding box center [180, 27] width 32 height 19
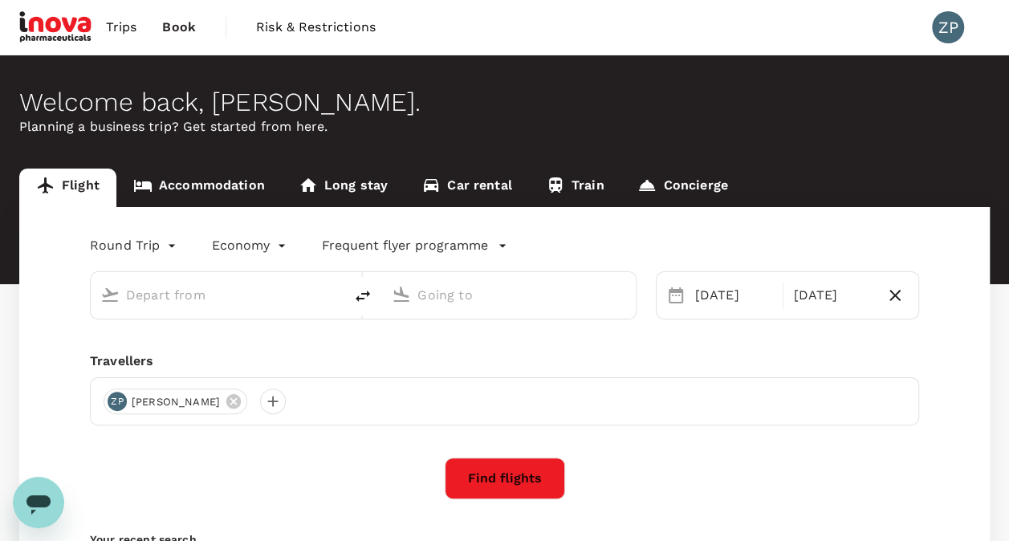
type input "Singapore Changi (SIN)"
type input "Kuala Lumpur Intl ([GEOGRAPHIC_DATA])"
type input "Singapore Changi (SIN)"
type input "Kuala Lumpur Intl ([GEOGRAPHIC_DATA])"
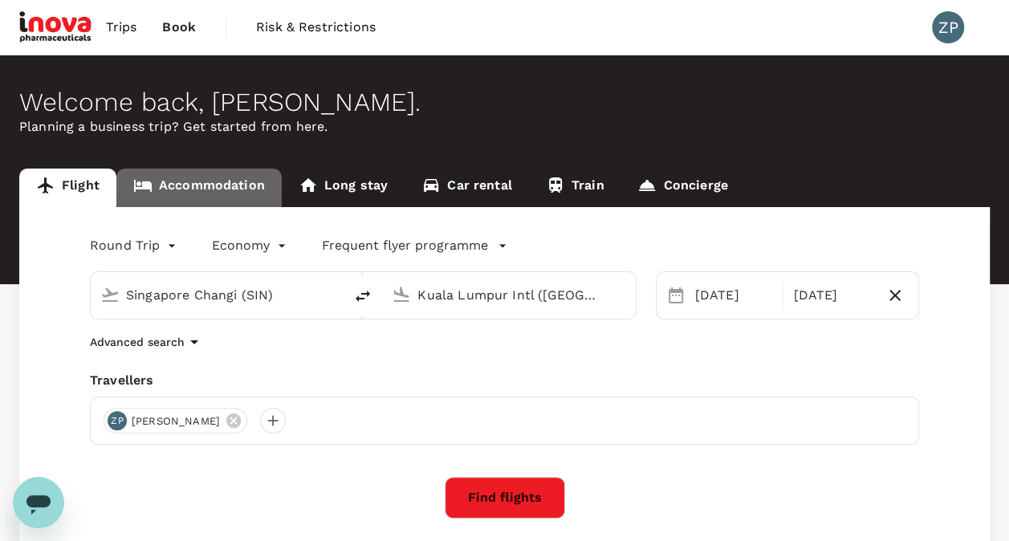
click at [165, 181] on link "Accommodation" at bounding box center [198, 188] width 165 height 39
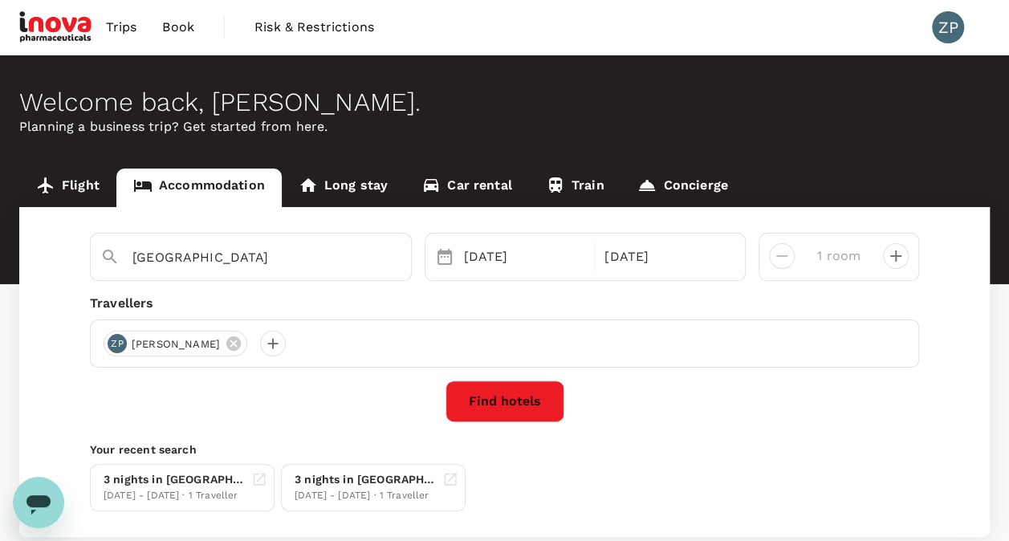
drag, startPoint x: 337, startPoint y: 183, endPoint x: 345, endPoint y: 182, distance: 8.1
click at [337, 183] on link "Long stay" at bounding box center [343, 188] width 123 height 39
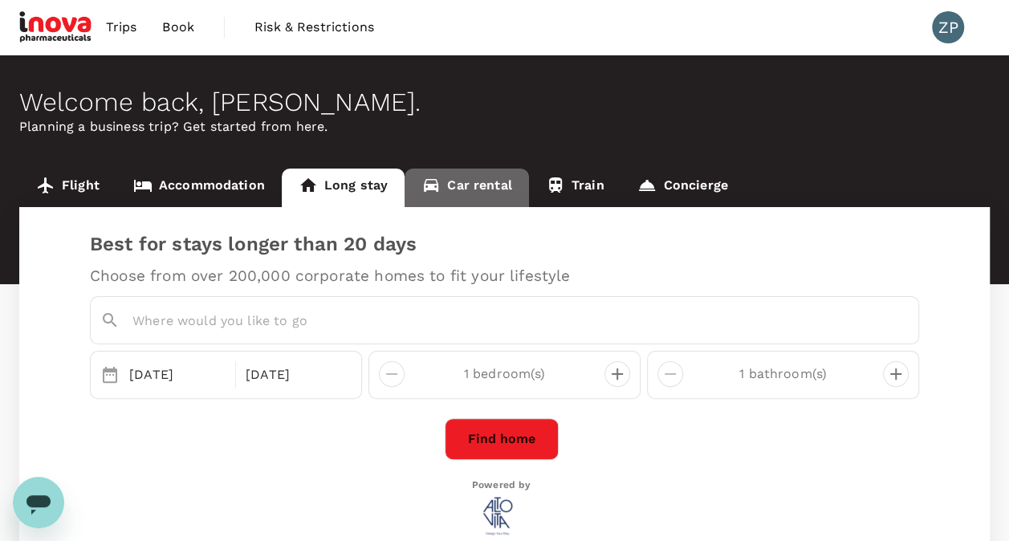
click at [458, 181] on link "Car rental" at bounding box center [467, 188] width 124 height 39
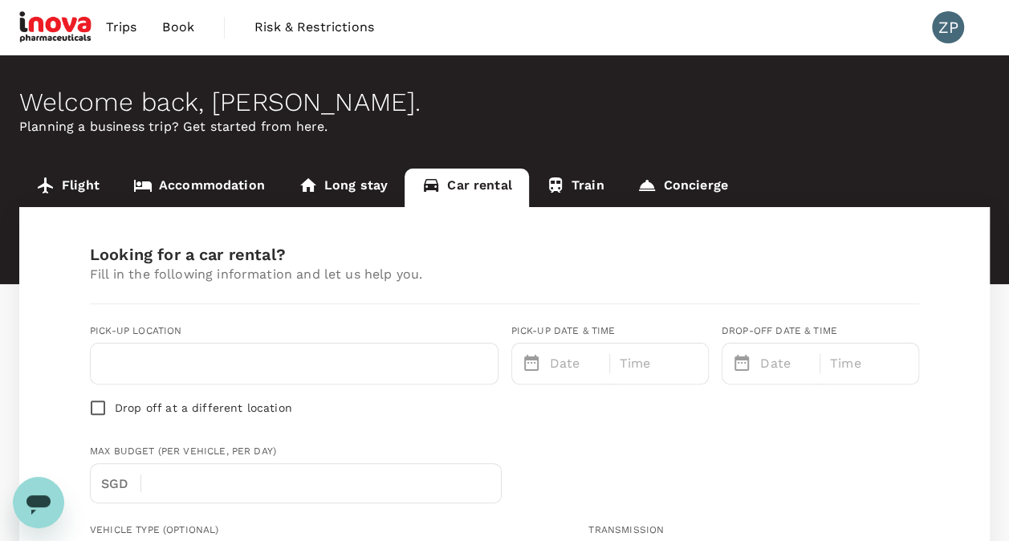
click at [565, 186] on link "Train" at bounding box center [575, 188] width 92 height 39
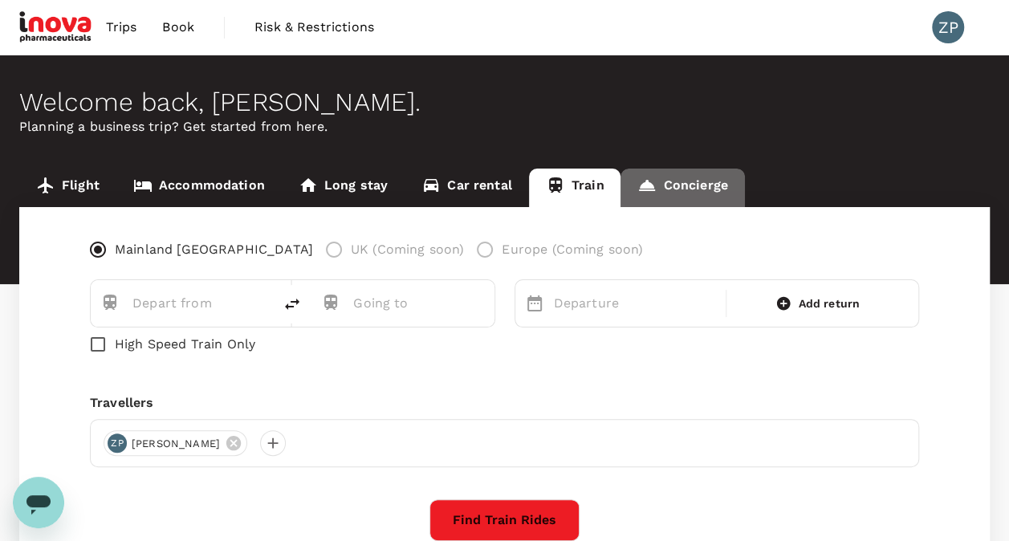
click at [659, 183] on link "Concierge" at bounding box center [682, 188] width 124 height 39
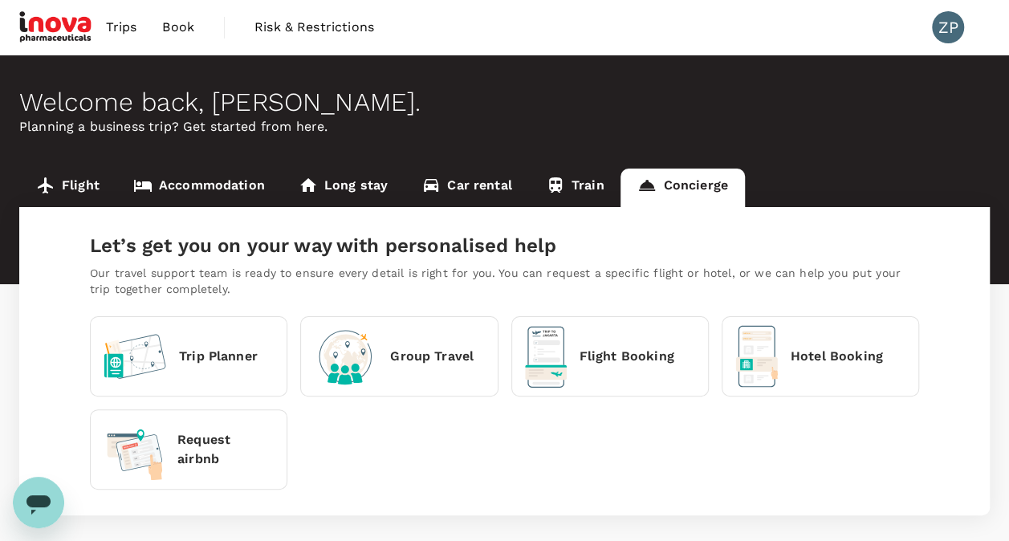
click at [177, 22] on span "Book" at bounding box center [178, 27] width 32 height 19
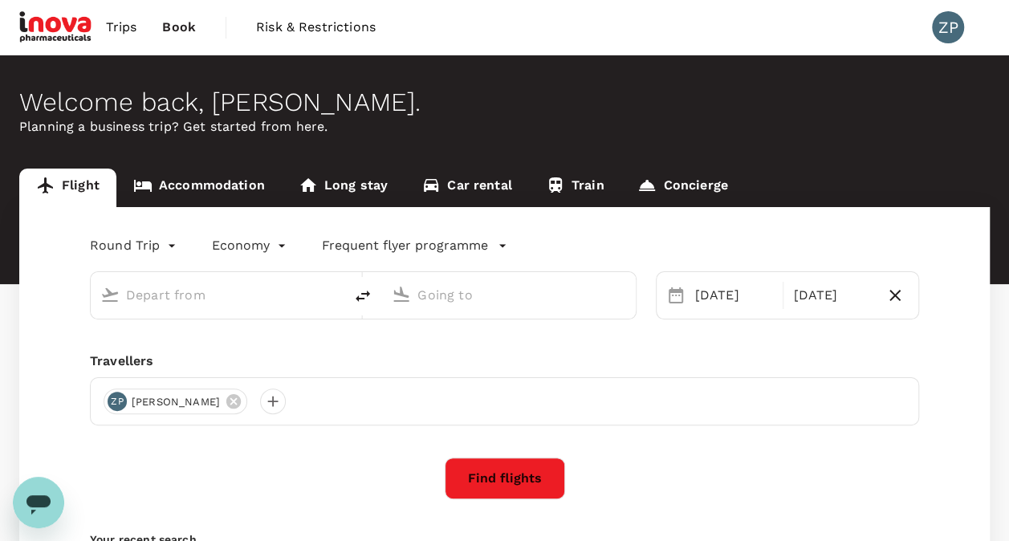
type input "Singapore Changi (SIN)"
type input "Kuala Lumpur Intl ([GEOGRAPHIC_DATA])"
type input "Singapore Changi (SIN)"
type input "Kuala Lumpur Intl ([GEOGRAPHIC_DATA])"
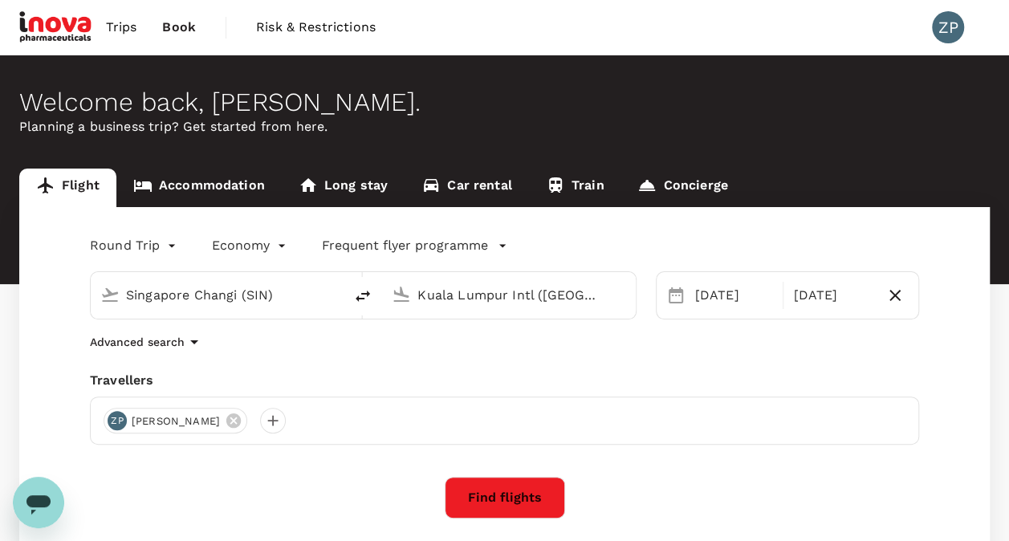
click at [112, 26] on span "Trips" at bounding box center [121, 27] width 31 height 19
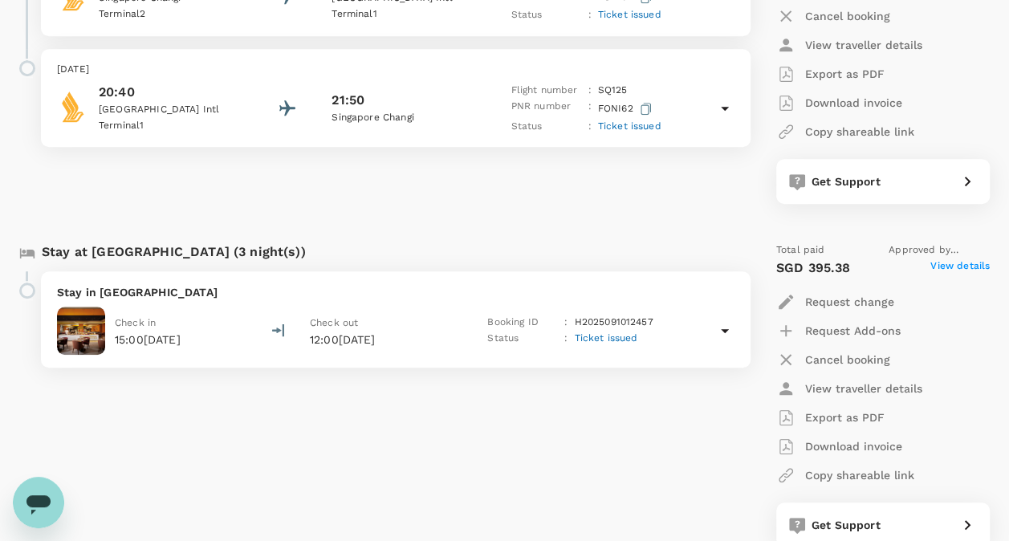
scroll to position [482, 0]
